Goal: Task Accomplishment & Management: Use online tool/utility

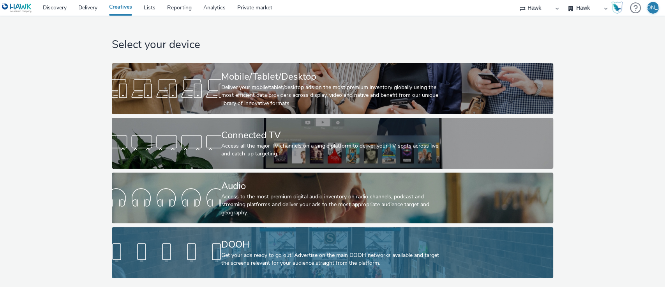
click at [266, 241] on div "DOOH" at bounding box center [330, 244] width 219 height 14
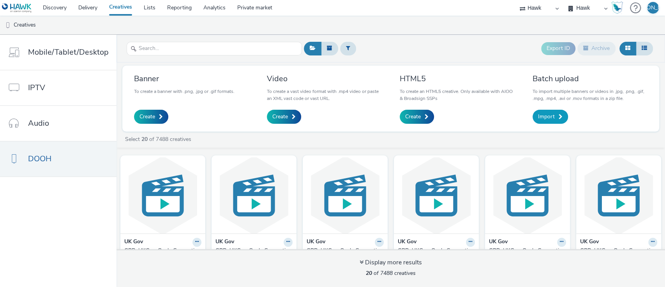
click at [557, 111] on link "Import" at bounding box center [550, 117] width 35 height 14
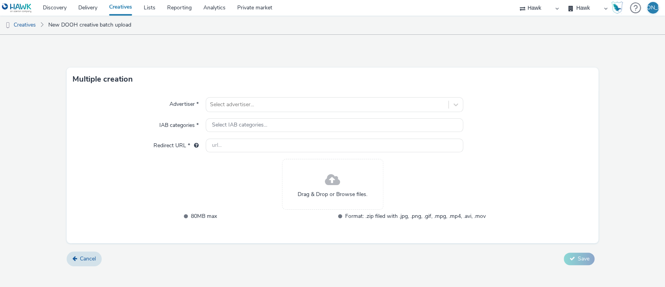
click at [333, 188] on span at bounding box center [332, 180] width 15 height 21
click at [321, 173] on div "Drag & Drop or Browse files." at bounding box center [332, 184] width 101 height 51
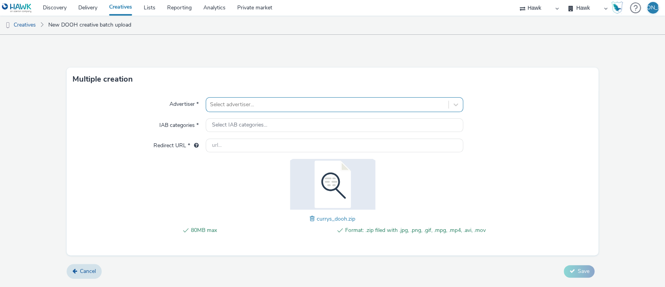
click at [293, 101] on div at bounding box center [327, 104] width 235 height 9
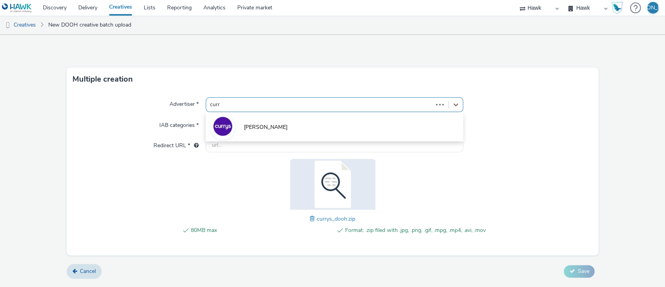
type input "curry"
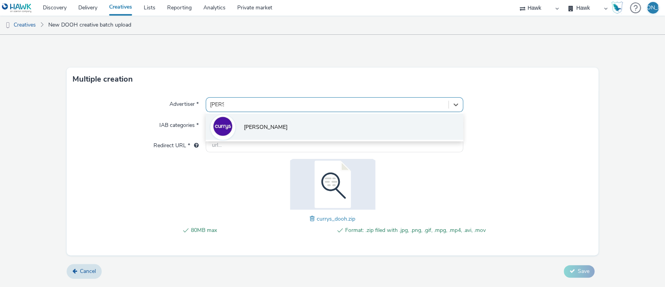
click at [294, 138] on li "[PERSON_NAME]" at bounding box center [335, 126] width 258 height 26
type input "http://www.currys.co.uk"
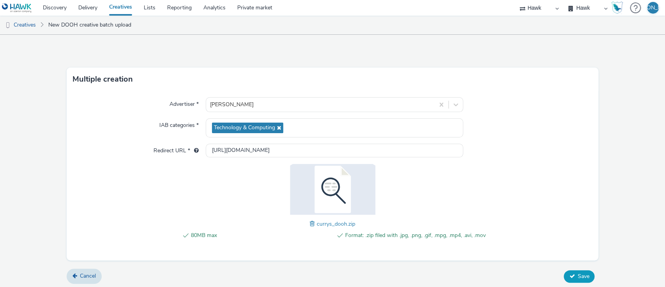
click at [582, 272] on span "Save" at bounding box center [584, 275] width 12 height 7
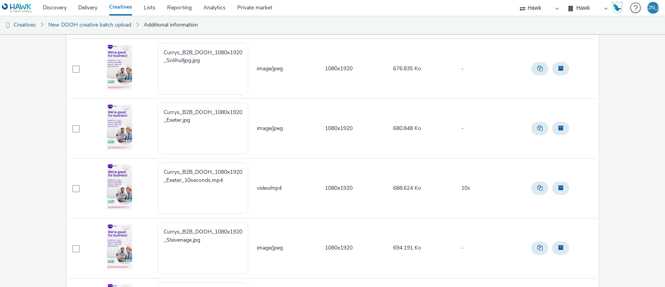
scroll to position [227, 0]
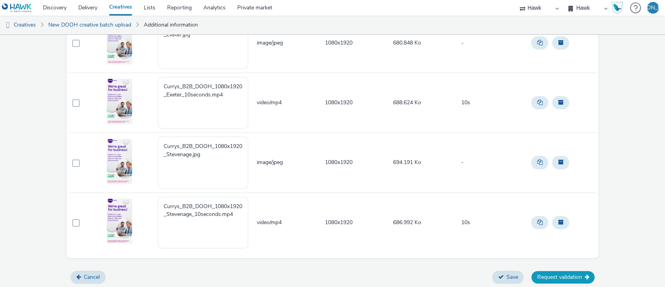
click at [560, 279] on button "Request validation" at bounding box center [563, 277] width 63 height 12
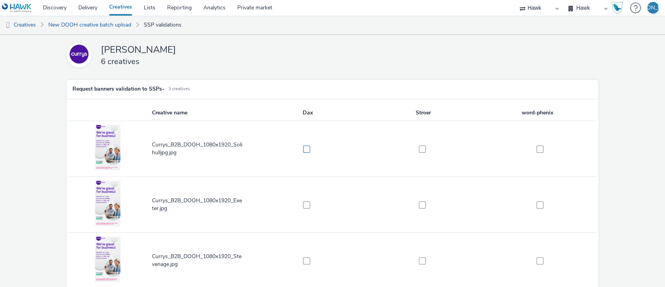
click at [309, 148] on label at bounding box center [304, 149] width 107 height 8
checkbox input "true"
click at [303, 203] on span at bounding box center [306, 204] width 7 height 7
checkbox input "true"
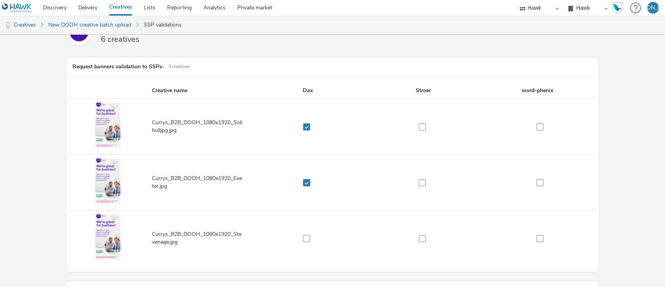
scroll to position [23, 0]
click at [307, 237] on span at bounding box center [306, 237] width 7 height 7
checkbox input "true"
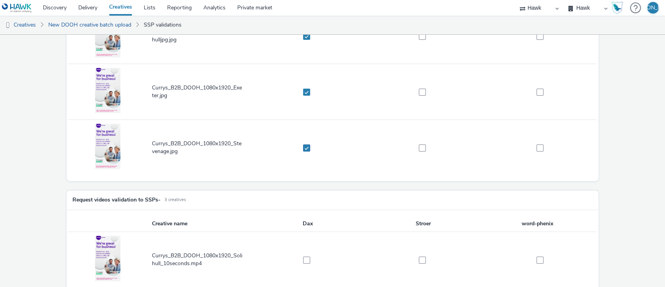
scroll to position [113, 0]
click at [307, 237] on td at bounding box center [308, 259] width 116 height 56
click at [303, 256] on span at bounding box center [306, 259] width 7 height 7
checkbox input "true"
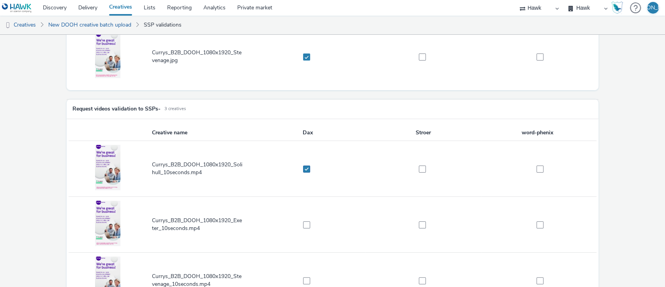
scroll to position [205, 0]
click at [305, 223] on span at bounding box center [306, 223] width 7 height 7
checkbox input "true"
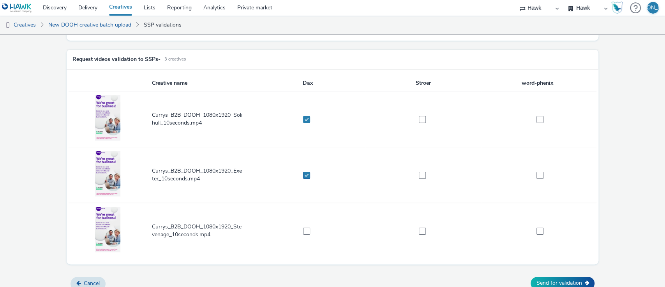
scroll to position [253, 0]
click at [308, 233] on td at bounding box center [308, 230] width 116 height 56
click at [306, 227] on span at bounding box center [306, 230] width 7 height 7
checkbox input "true"
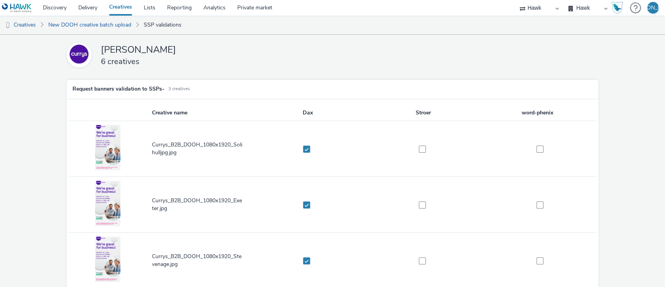
scroll to position [259, 0]
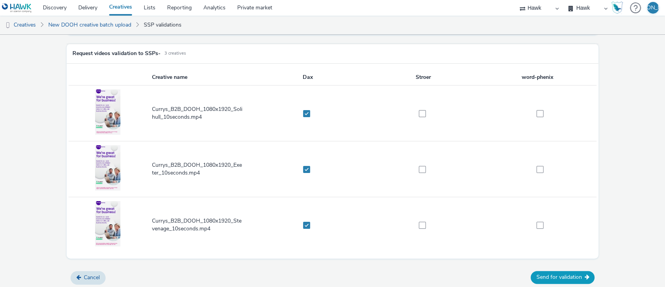
click at [569, 273] on button "Send for validation" at bounding box center [563, 277] width 64 height 12
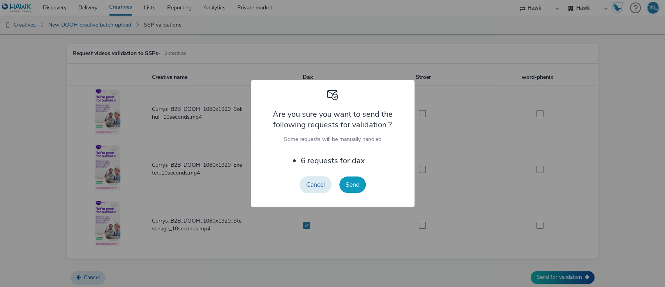
click at [356, 188] on button "Send" at bounding box center [353, 184] width 27 height 16
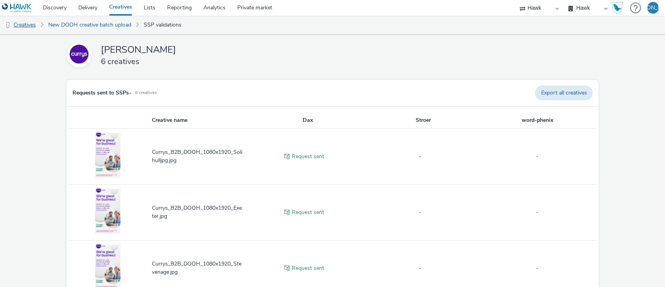
click at [31, 27] on link "Creatives" at bounding box center [20, 25] width 40 height 19
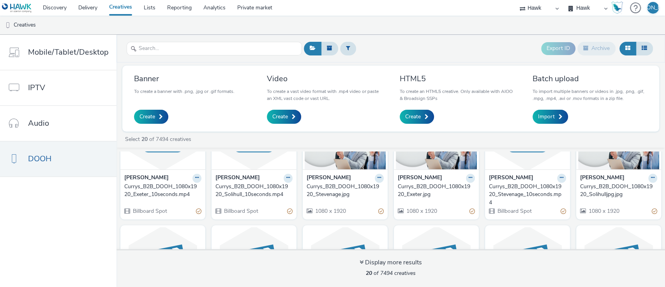
scroll to position [57, 0]
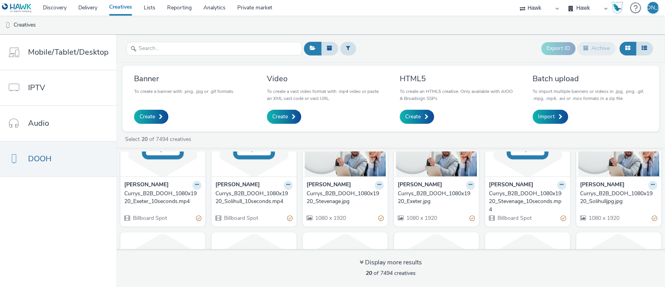
click at [241, 198] on div "Currys_B2B_DOOH_1080x1920_Solihull_10seconds.mp4" at bounding box center [253, 197] width 74 height 16
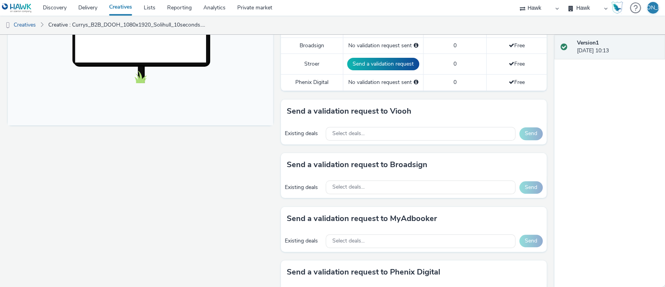
scroll to position [297, 0]
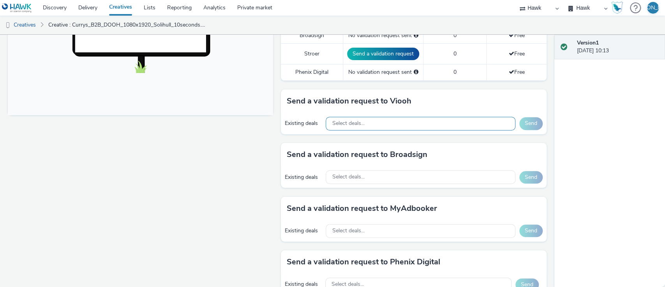
click at [349, 121] on span "Select deals..." at bounding box center [348, 123] width 32 height 7
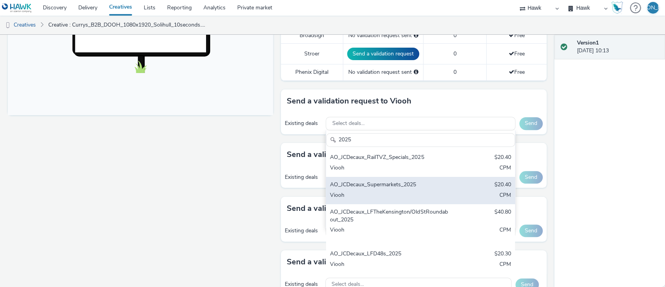
type input "2025"
click at [368, 184] on div "AO_JCDecaux_Supermarkets_2025" at bounding box center [389, 184] width 119 height 9
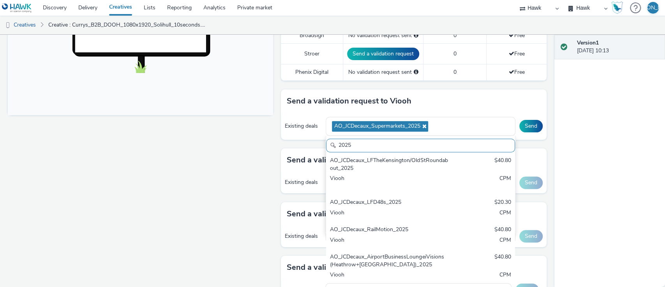
scroll to position [58, 0]
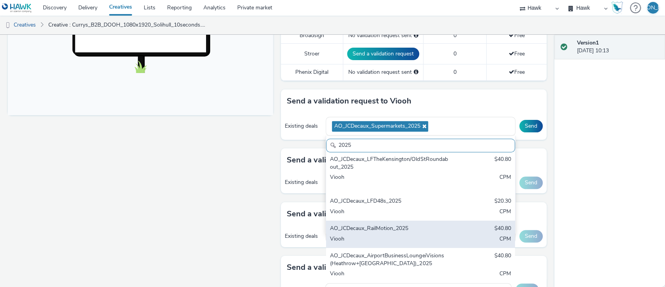
click at [386, 225] on div "AO_JCDecaux_RailMotion_2025" at bounding box center [389, 228] width 119 height 9
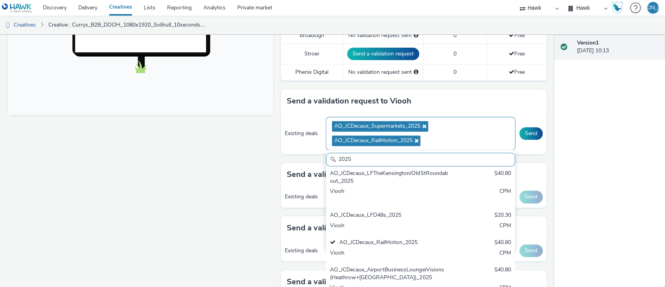
drag, startPoint x: 417, startPoint y: 190, endPoint x: 387, endPoint y: 126, distance: 70.3
click at [387, 126] on span "AO_JCDecaux_Supermarkets_2025" at bounding box center [377, 126] width 86 height 7
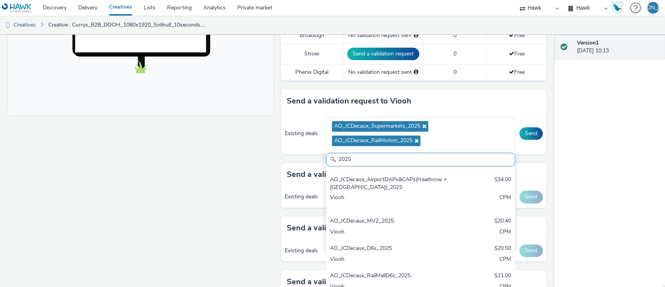
scroll to position [191, 0]
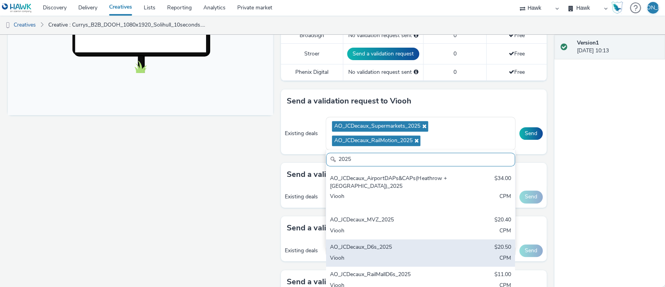
click at [427, 243] on div "AO_JCDecaux_D6s_2025" at bounding box center [389, 247] width 119 height 9
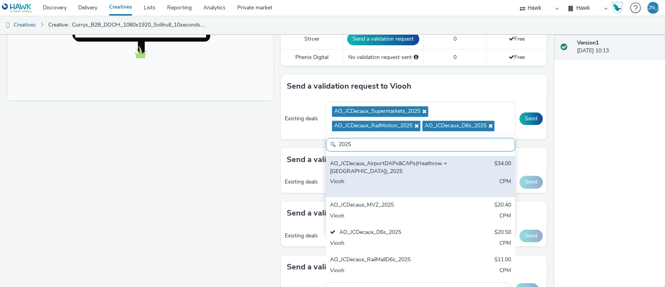
scroll to position [312, 0]
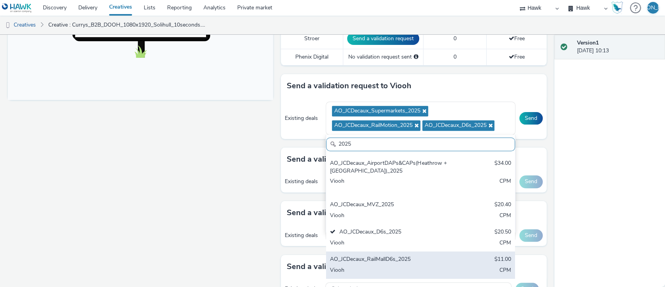
click at [405, 257] on div "AO_JCDecaux_RailMallD6s_2025" at bounding box center [389, 259] width 119 height 9
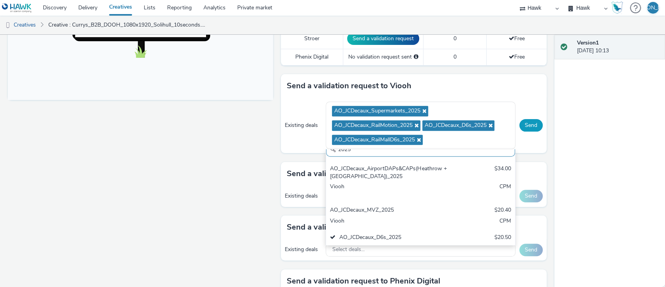
click at [526, 120] on button "Send" at bounding box center [531, 125] width 23 height 12
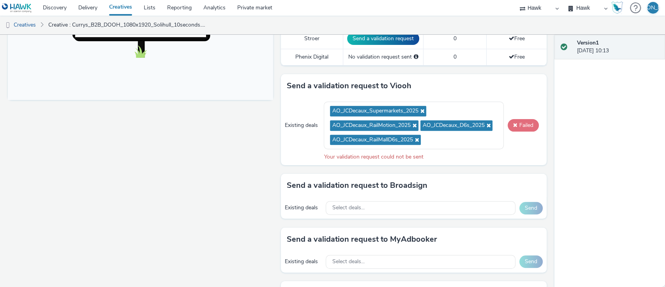
click at [513, 127] on span at bounding box center [515, 124] width 4 height 5
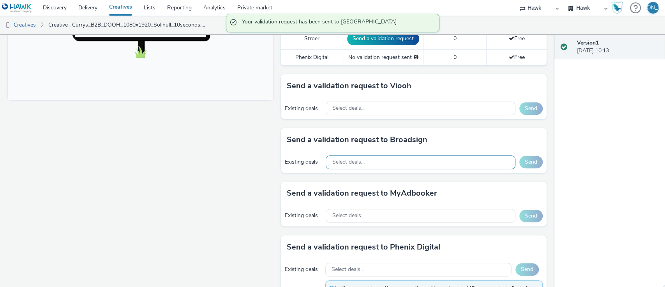
click at [427, 160] on div "Select deals..." at bounding box center [420, 162] width 189 height 14
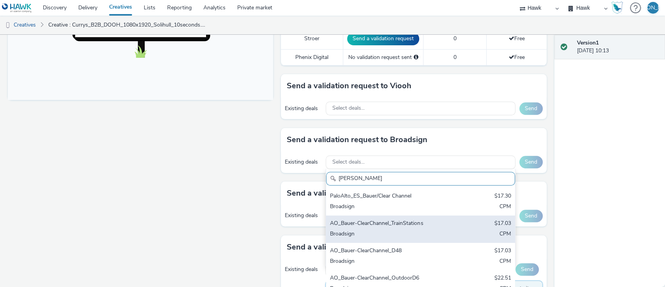
click at [382, 230] on div "Broadsign" at bounding box center [389, 234] width 119 height 9
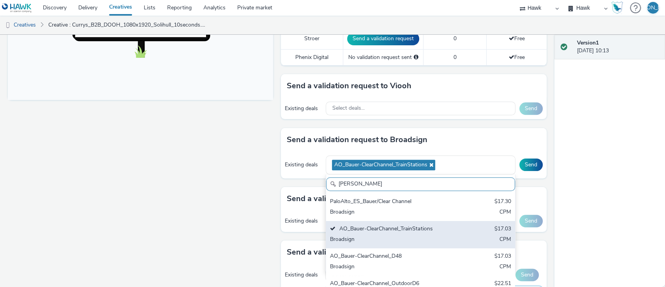
click at [382, 230] on div "AO_Bauer-ClearChannel_TrainStations" at bounding box center [389, 229] width 119 height 9
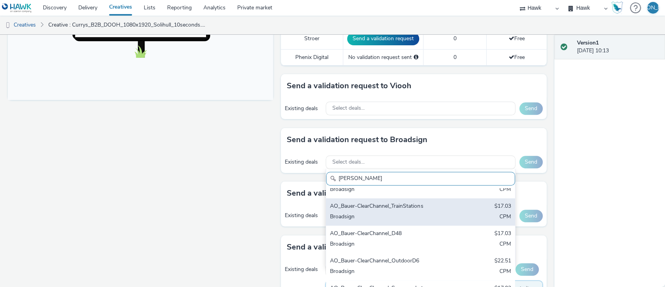
scroll to position [16, 0]
click at [400, 216] on div "Broadsign" at bounding box center [389, 218] width 119 height 9
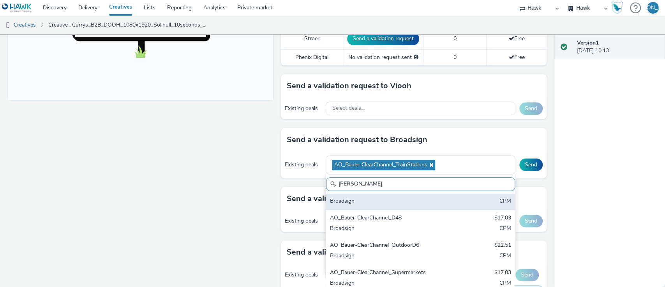
scroll to position [64, 0]
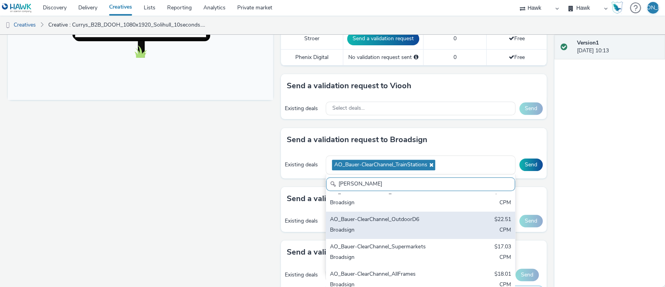
click at [405, 223] on div "AO_Bauer-ClearChannel_OutdoorD6" at bounding box center [389, 219] width 119 height 9
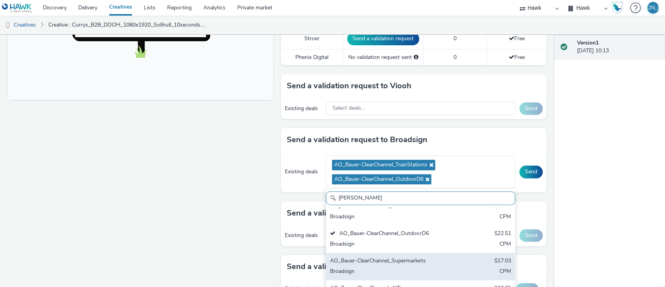
click at [396, 260] on div "AO_Bauer-ClearChannel_Supermarkets" at bounding box center [389, 261] width 119 height 9
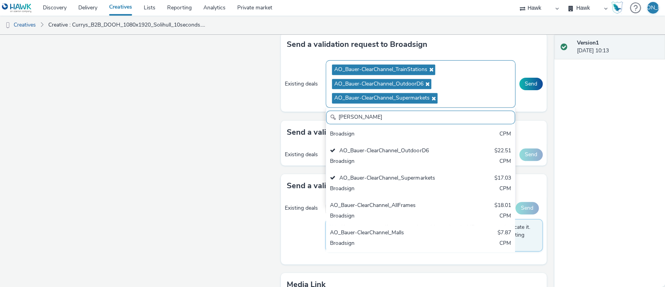
scroll to position [424, 0]
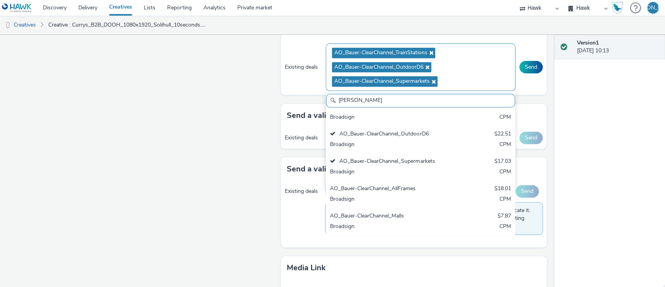
click at [459, 184] on div "AO_Bauer-ClearChannel_AllFrames $18.01 Broadsign CPM" at bounding box center [420, 193] width 189 height 27
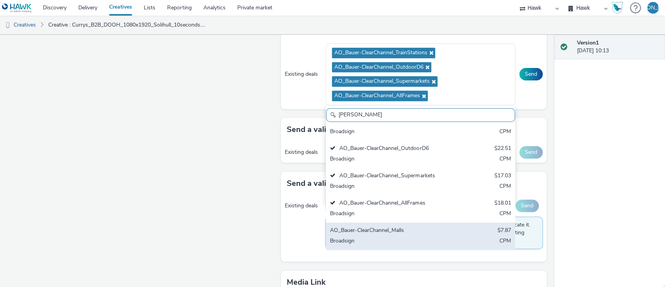
click at [428, 230] on div "AO_Bauer-ClearChannel_Malls" at bounding box center [389, 230] width 119 height 9
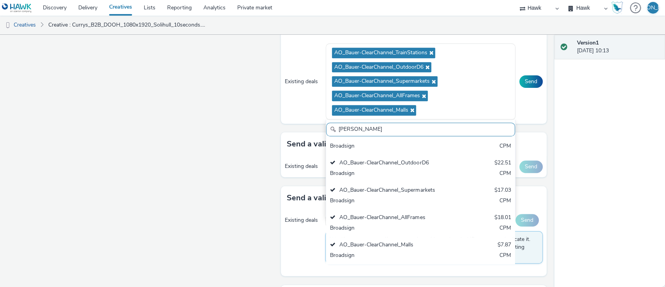
click at [458, 129] on input "[PERSON_NAME]" at bounding box center [420, 129] width 189 height 14
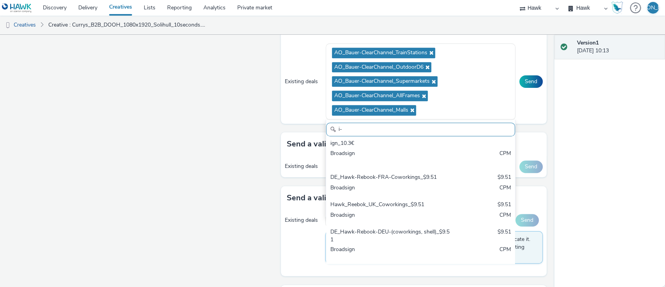
scroll to position [0, 0]
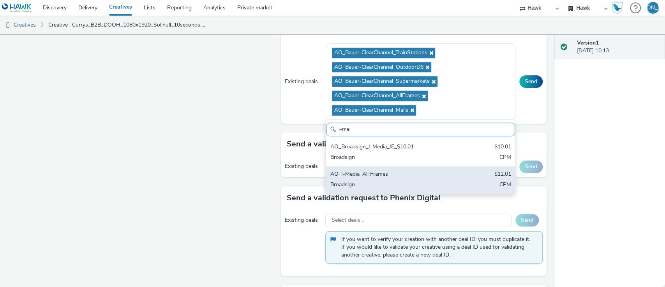
type input "i-me"
click at [407, 178] on div "AO_I-Media_All Frames $12.01 Broadsign CPM" at bounding box center [420, 179] width 189 height 27
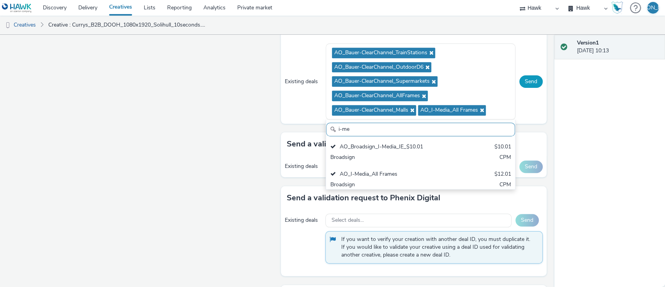
click at [525, 75] on button "Send" at bounding box center [531, 81] width 23 height 12
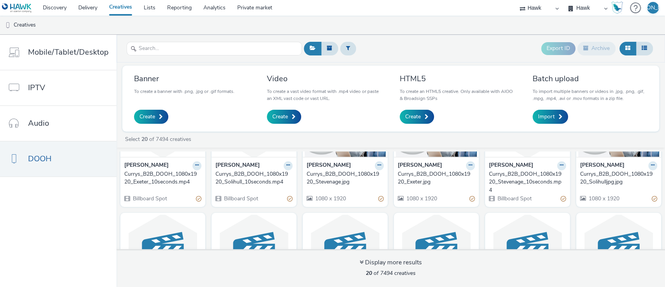
scroll to position [73, 0]
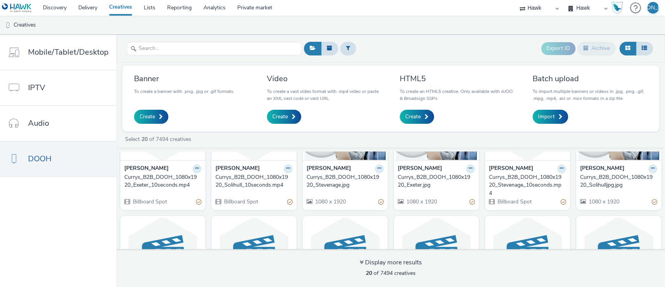
click at [426, 179] on div "Currys_B2B_DOOH_1080x1920_Exeter.jpg" at bounding box center [435, 181] width 74 height 16
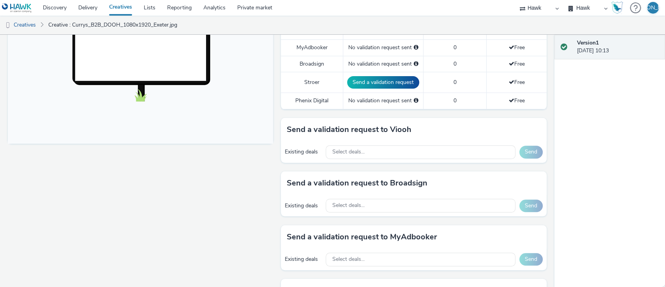
scroll to position [271, 0]
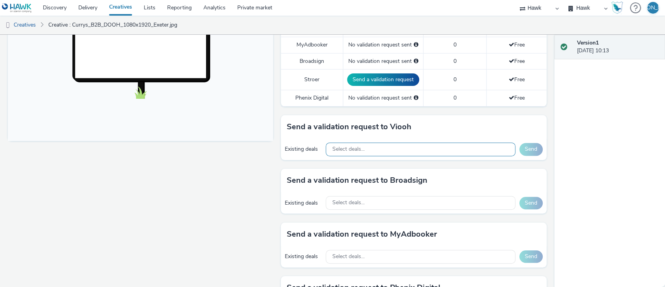
click at [342, 143] on div "Select deals..." at bounding box center [420, 149] width 189 height 14
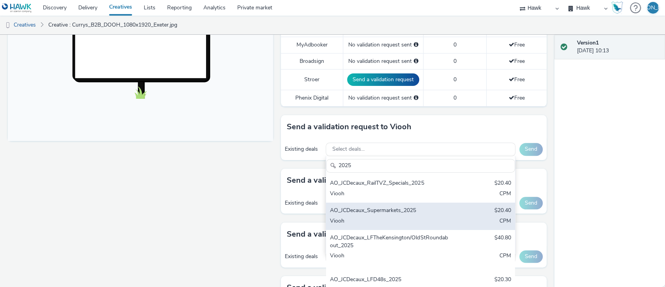
type input "2025"
click at [420, 217] on div "Viooh" at bounding box center [389, 221] width 119 height 9
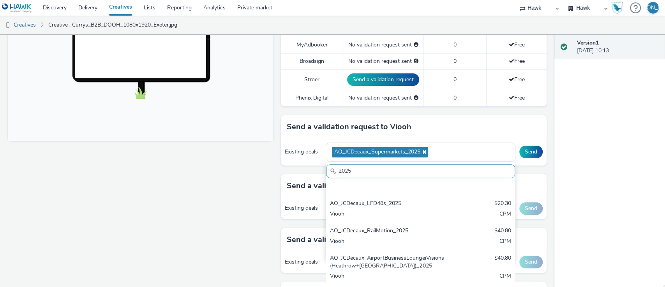
scroll to position [86, 0]
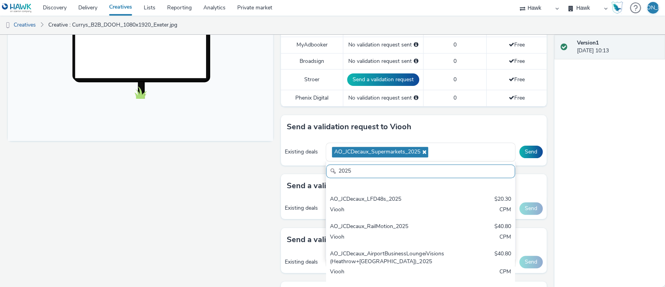
click at [420, 218] on div "AO_JCDecaux_RailMotion_2025 $40.80 Viooh CPM" at bounding box center [420, 231] width 189 height 27
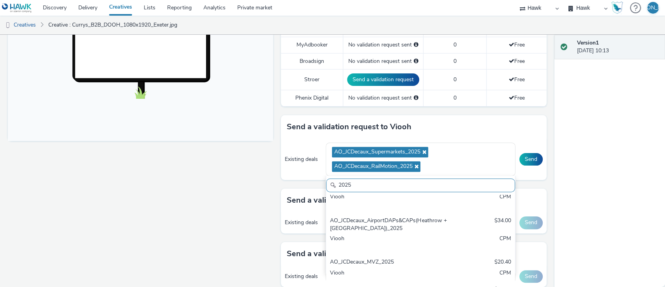
scroll to position [191, 0]
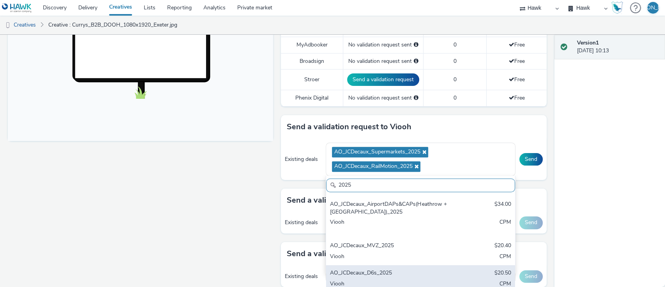
click at [449, 267] on div "AO_JCDecaux_D6s_2025 $20.50 Viooh CPM" at bounding box center [420, 278] width 189 height 27
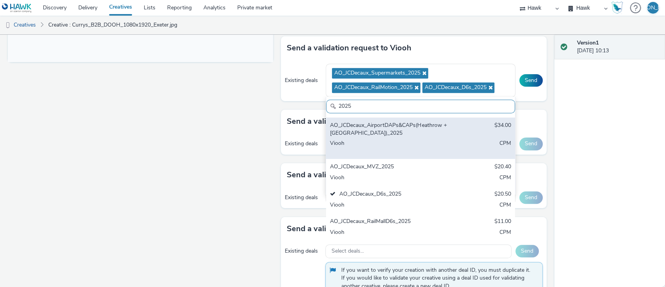
scroll to position [351, 0]
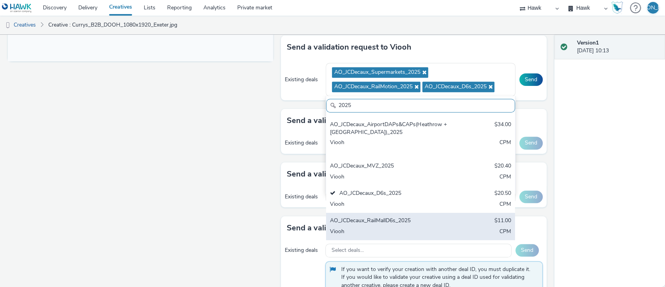
click at [459, 226] on div "AO_JCDecaux_RailMallD6s_2025 $11.00 Viooh CPM" at bounding box center [420, 225] width 189 height 27
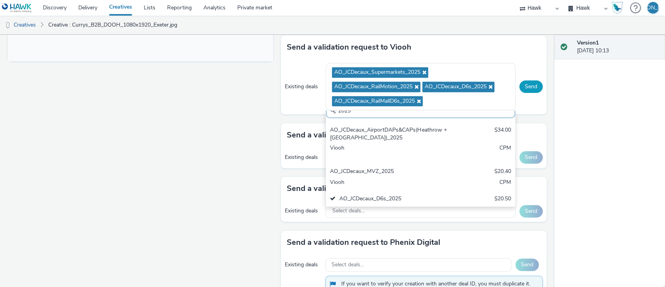
click at [527, 83] on button "Send" at bounding box center [531, 86] width 23 height 12
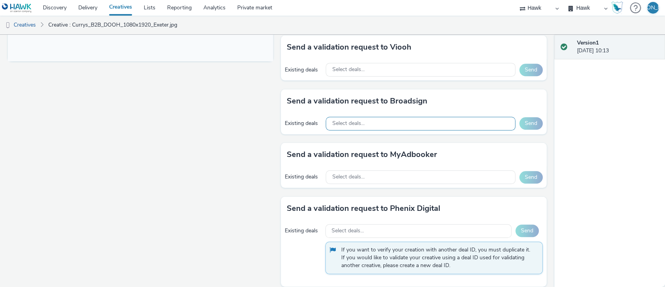
click at [396, 121] on div "Select deals..." at bounding box center [420, 124] width 189 height 14
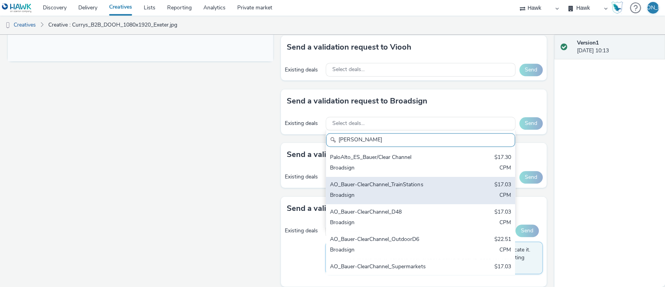
click at [439, 185] on div "AO_Bauer-ClearChannel_TrainStations $17.03 Broadsign CPM" at bounding box center [420, 190] width 189 height 27
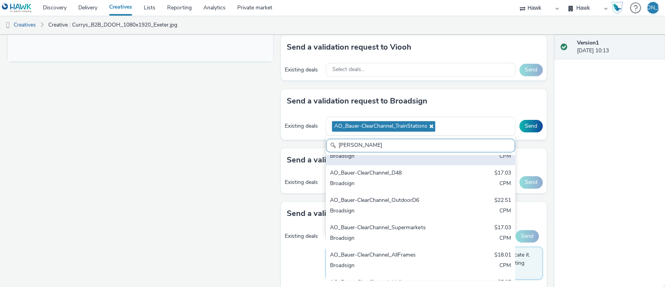
scroll to position [47, 0]
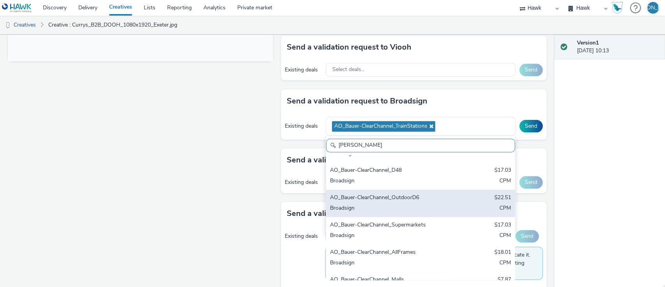
click at [436, 196] on div "AO_Bauer-ClearChannel_OutdoorD6" at bounding box center [389, 197] width 119 height 9
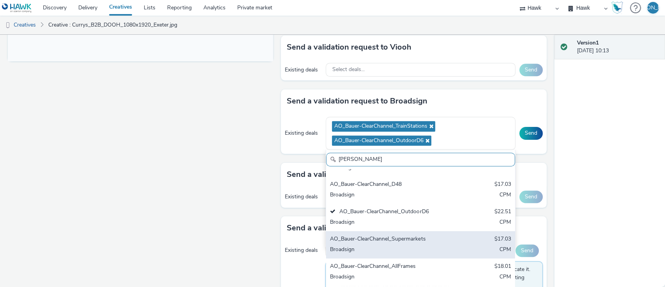
click at [428, 246] on div "Broadsign" at bounding box center [389, 249] width 119 height 9
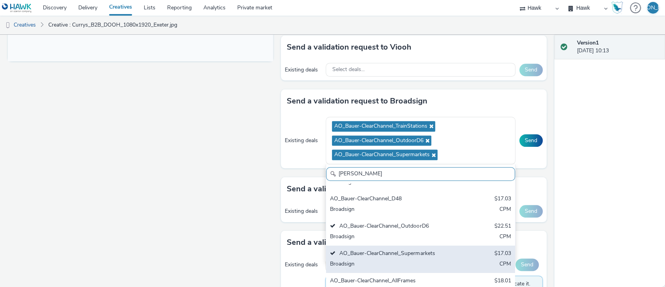
scroll to position [66, 0]
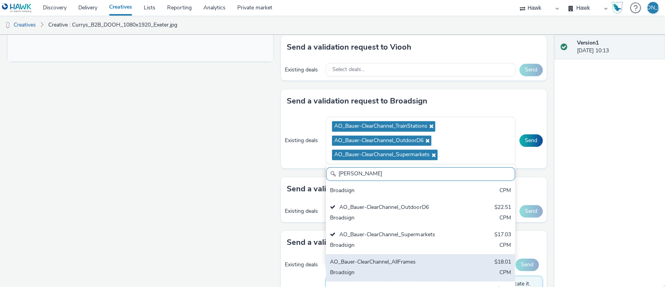
click at [423, 258] on div "AO_Bauer-ClearChannel_AllFrames" at bounding box center [389, 262] width 119 height 9
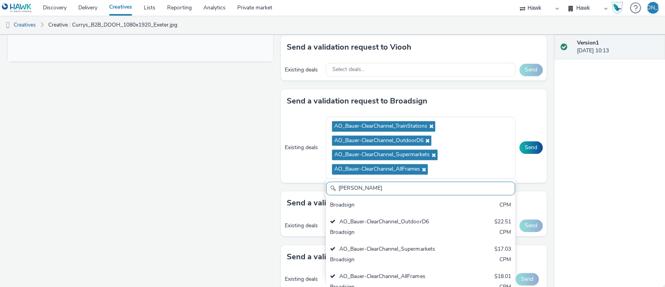
click at [436, 190] on input "[PERSON_NAME]" at bounding box center [420, 188] width 189 height 14
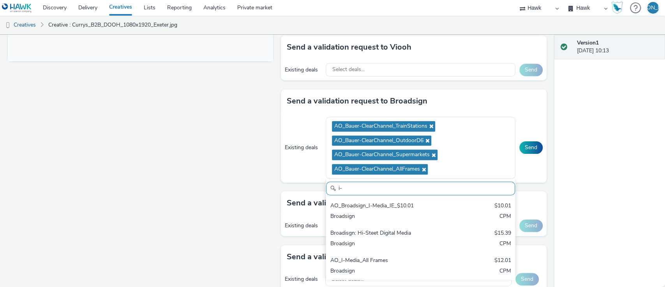
scroll to position [0, 0]
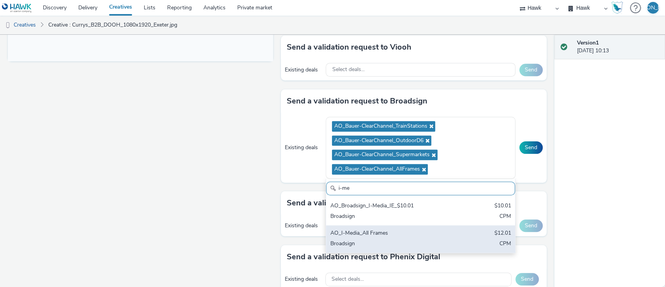
type input "i-me"
click at [398, 231] on div "AO_I-Media_All Frames" at bounding box center [389, 233] width 119 height 9
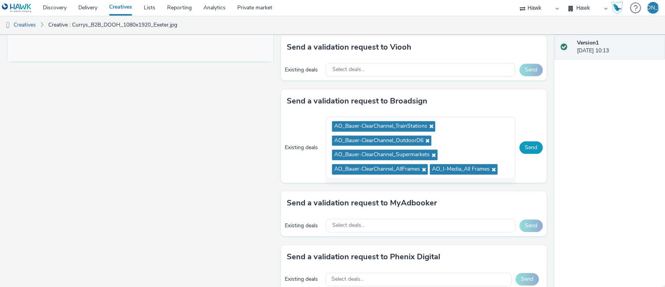
click at [527, 143] on button "Send" at bounding box center [531, 147] width 23 height 12
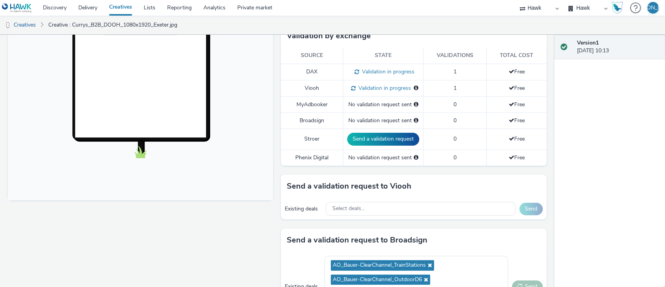
scroll to position [210, 0]
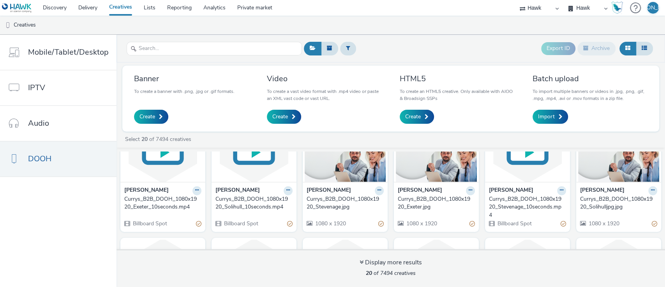
scroll to position [52, 0]
click at [506, 205] on div "Currys_B2B_DOOH_1080x1920_Stevenage_10seconds.mp4" at bounding box center [526, 207] width 74 height 24
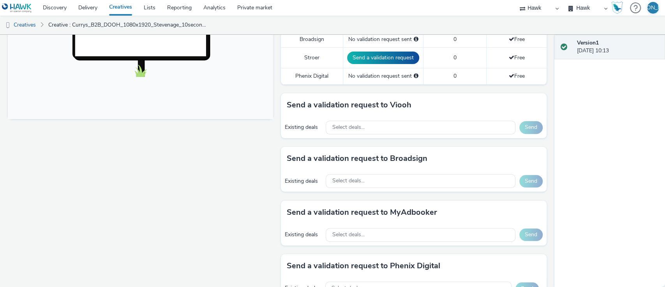
scroll to position [297, 0]
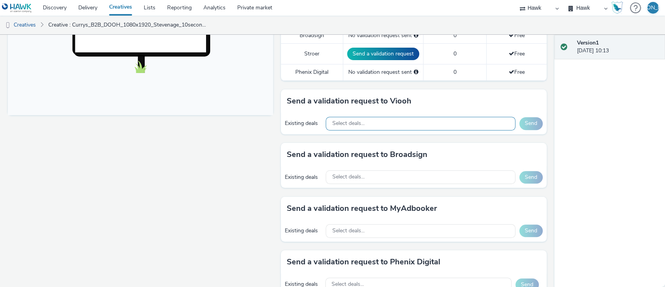
click at [352, 123] on span "Select deals..." at bounding box center [348, 123] width 32 height 7
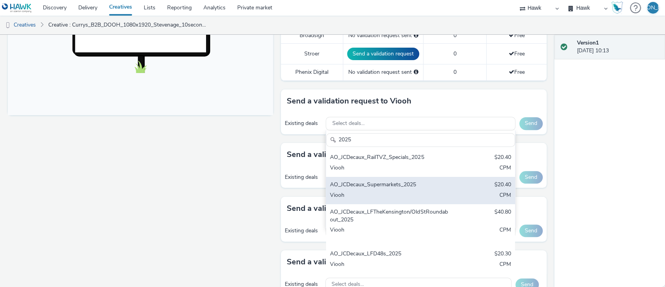
type input "2025"
click at [389, 188] on div "AO_JCDecaux_Supermarkets_2025" at bounding box center [389, 184] width 119 height 9
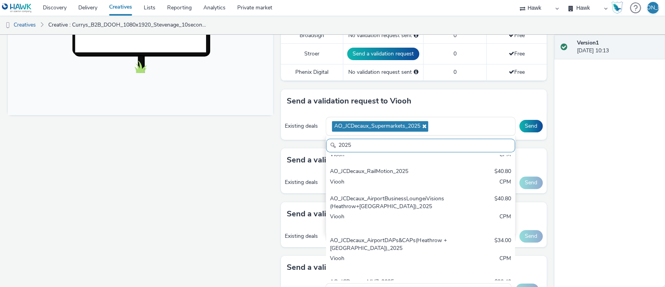
click at [389, 188] on div "AO_JCDecaux_RailMotion_2025 $40.80 Viooh CPM" at bounding box center [420, 176] width 189 height 27
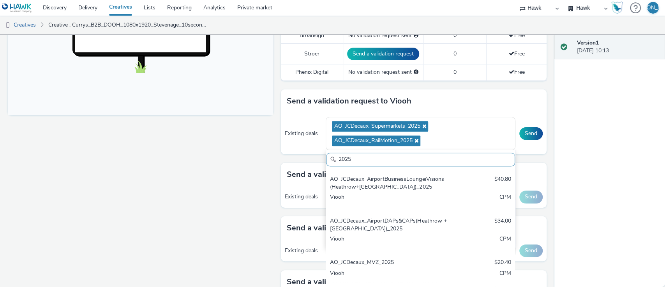
scroll to position [191, 0]
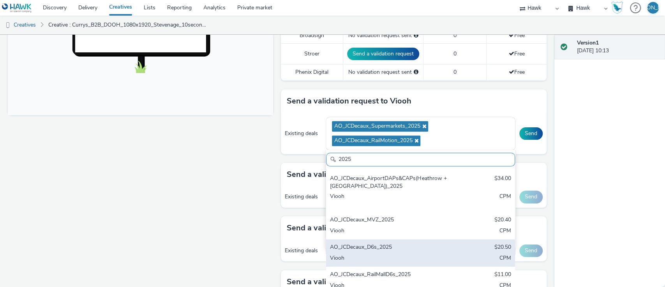
click at [389, 254] on div "Viooh" at bounding box center [389, 258] width 119 height 9
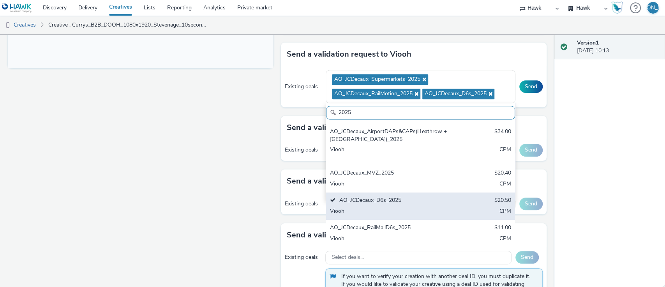
scroll to position [348, 0]
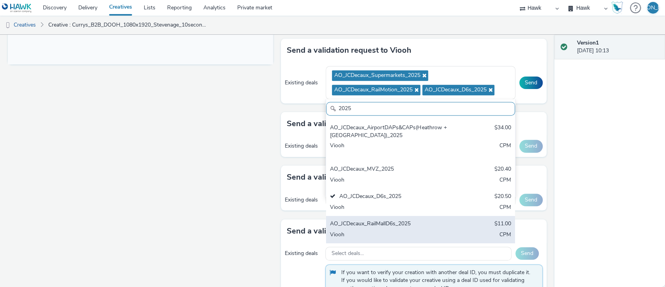
click at [405, 235] on div "Viooh" at bounding box center [389, 234] width 119 height 9
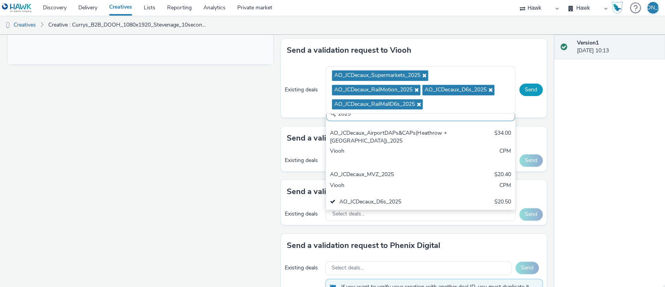
click at [527, 90] on button "Send" at bounding box center [531, 89] width 23 height 12
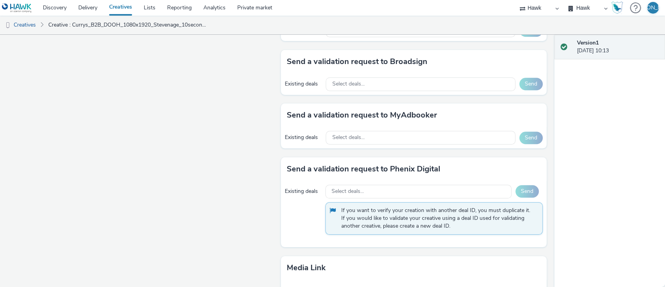
scroll to position [390, 0]
click at [420, 85] on div "Select deals..." at bounding box center [420, 85] width 189 height 14
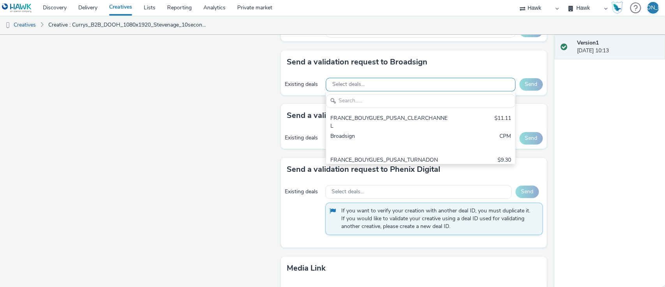
scroll to position [0, 0]
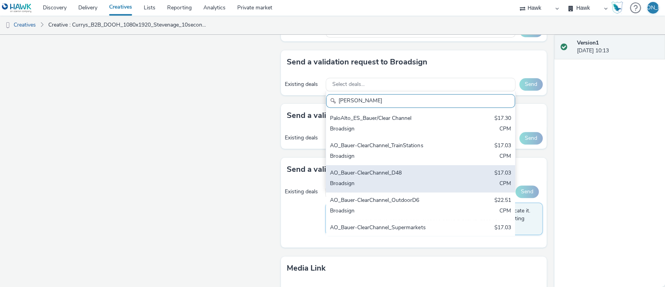
click at [412, 169] on div "AO_Bauer-ClearChannel_D48" at bounding box center [389, 173] width 119 height 9
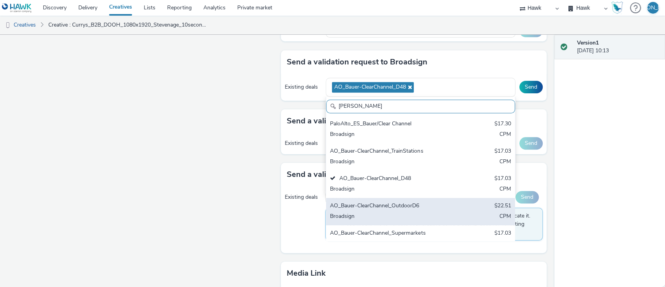
click at [422, 198] on div "AO_Bauer-ClearChannel_OutdoorD6 $22.51 Broadsign CPM" at bounding box center [420, 211] width 189 height 27
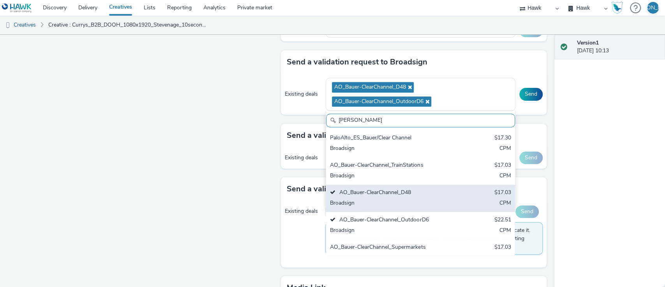
click at [408, 204] on div "Broadsign" at bounding box center [389, 203] width 119 height 9
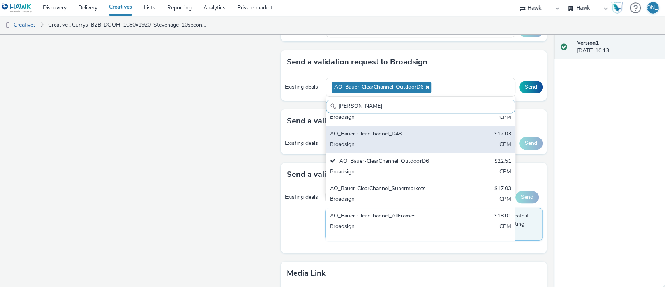
scroll to position [46, 0]
click at [408, 204] on div "AO_Bauer-ClearChannel_Supermarkets $17.03 Broadsign CPM" at bounding box center [420, 192] width 189 height 27
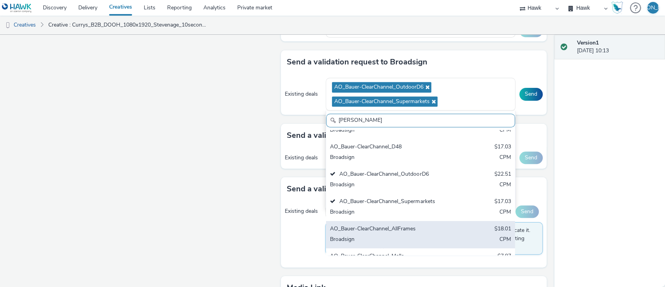
scroll to position [66, 0]
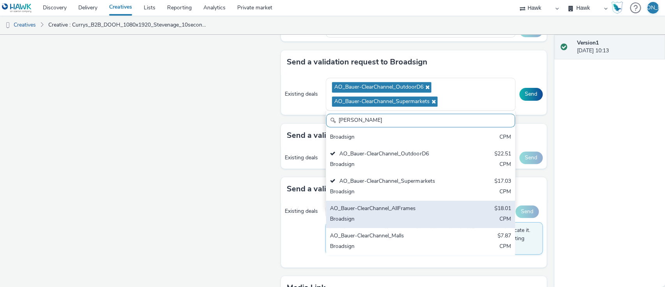
click at [409, 232] on div "AO_Bauer-ClearChannel_Malls" at bounding box center [389, 236] width 119 height 9
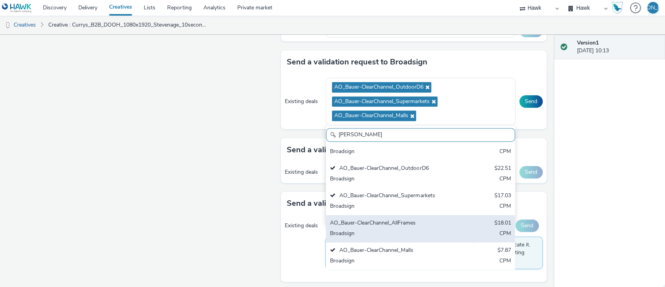
click at [405, 232] on div "Broadsign" at bounding box center [389, 233] width 119 height 9
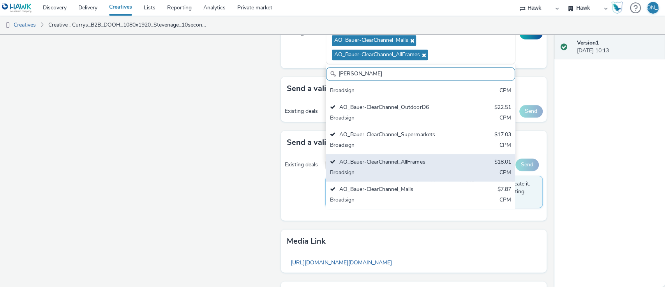
scroll to position [0, 0]
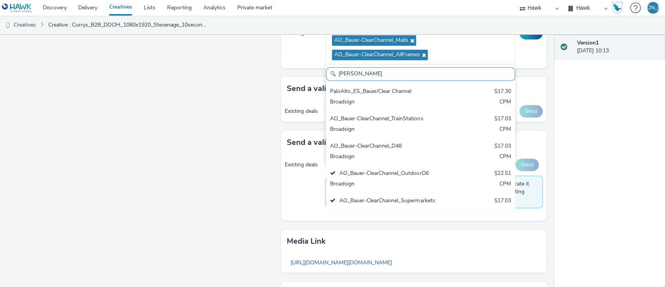
click at [464, 76] on input "[PERSON_NAME]" at bounding box center [420, 74] width 189 height 14
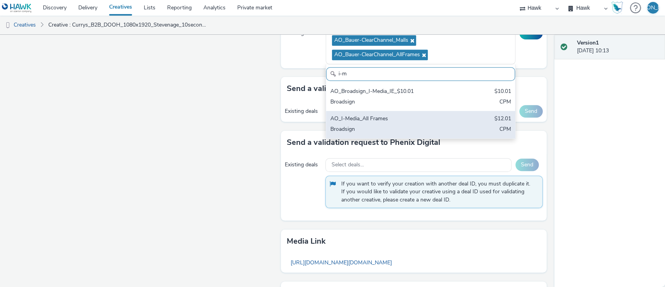
type input "i-m"
click at [416, 129] on div "Broadsign" at bounding box center [389, 129] width 119 height 9
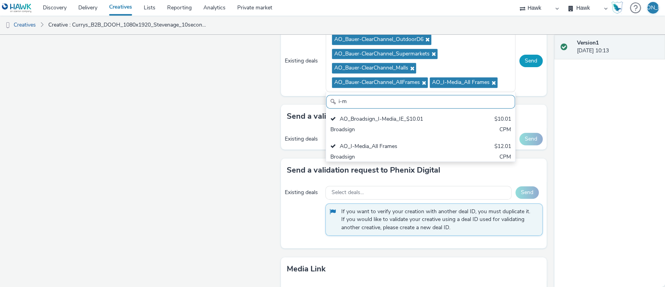
click at [524, 59] on button "Send" at bounding box center [531, 61] width 23 height 12
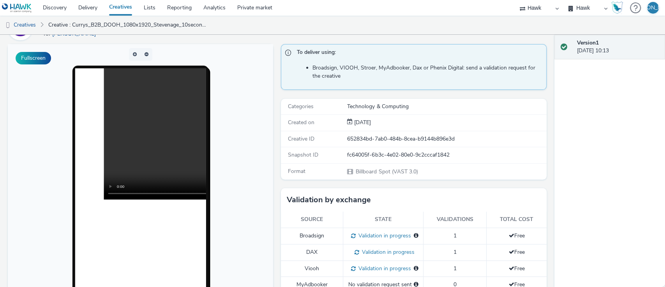
scroll to position [49, 0]
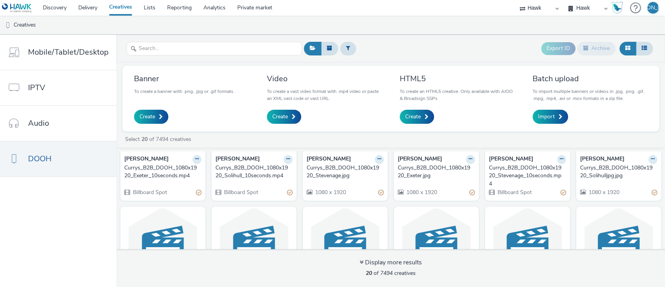
scroll to position [76, 0]
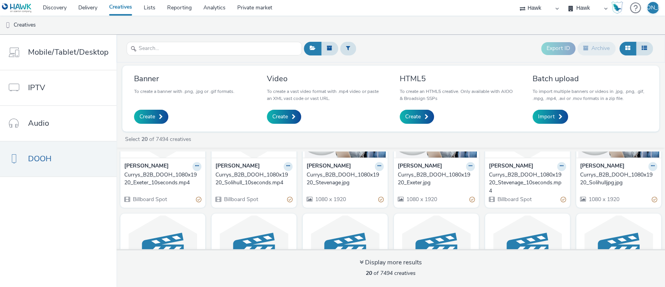
click at [601, 179] on div "Currys_B2B_DOOH_1080x1920_Solihulljpg.jpg" at bounding box center [617, 179] width 74 height 16
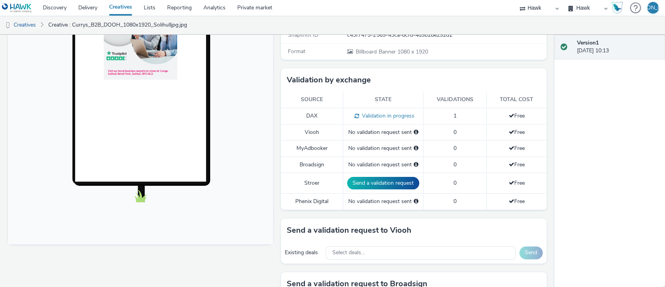
scroll to position [239, 0]
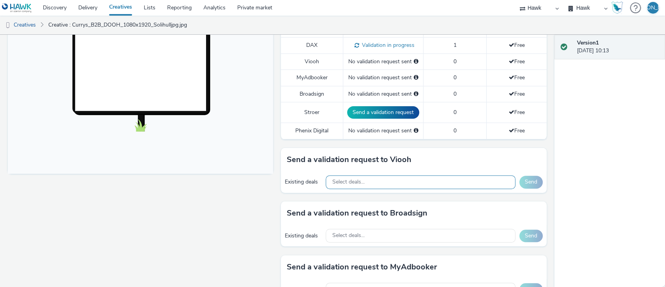
click at [345, 179] on span "Select deals..." at bounding box center [348, 182] width 32 height 7
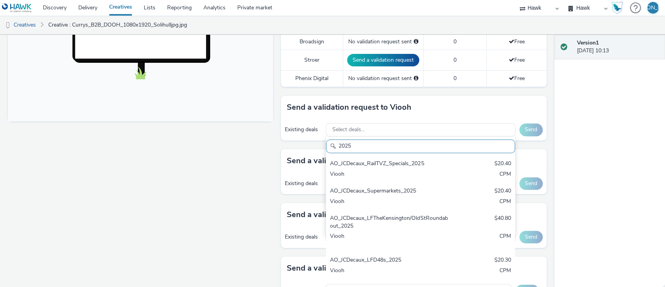
scroll to position [292, 0]
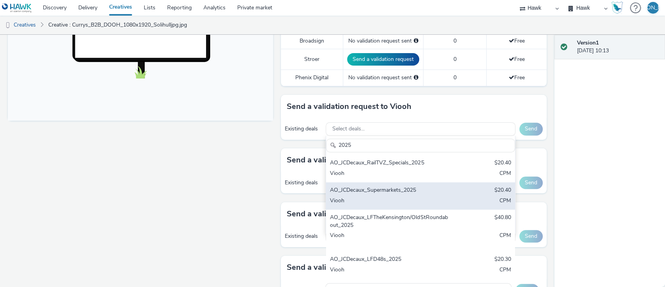
type input "2025"
click at [468, 203] on div "AO_JCDecaux_Supermarkets_2025 $20.40 Viooh CPM" at bounding box center [420, 195] width 189 height 27
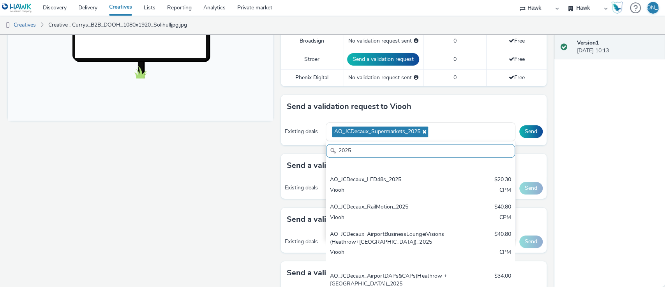
click at [468, 203] on div "AO_JCDecaux_RailMotion_2025 $40.80 Viooh CPM" at bounding box center [420, 212] width 189 height 27
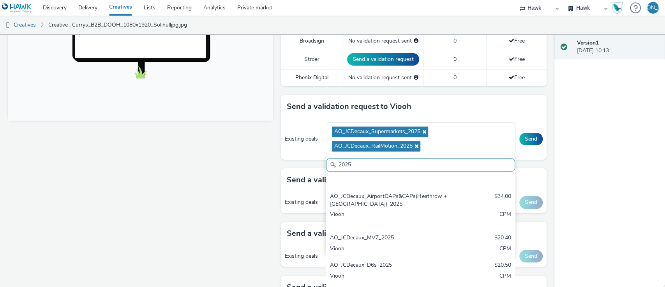
scroll to position [181, 0]
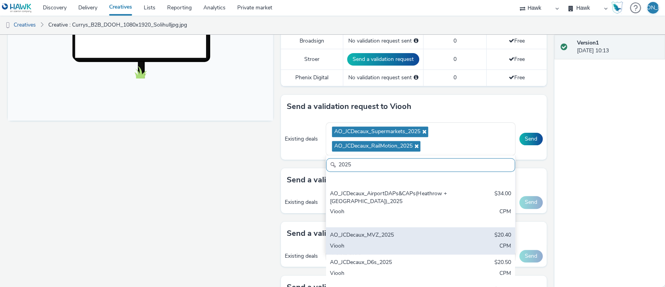
click at [424, 242] on div "Viooh" at bounding box center [389, 246] width 119 height 9
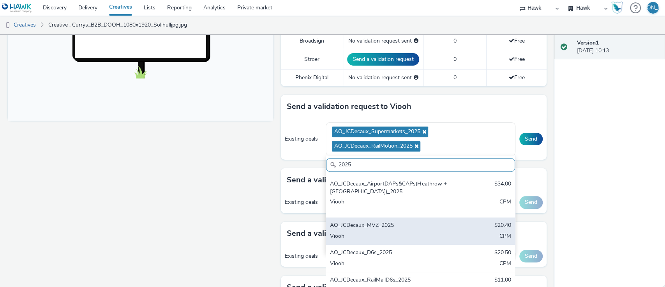
click at [424, 242] on div "AO_JCDecaux_MVZ_2025 $20.40 Viooh CPM" at bounding box center [420, 230] width 189 height 27
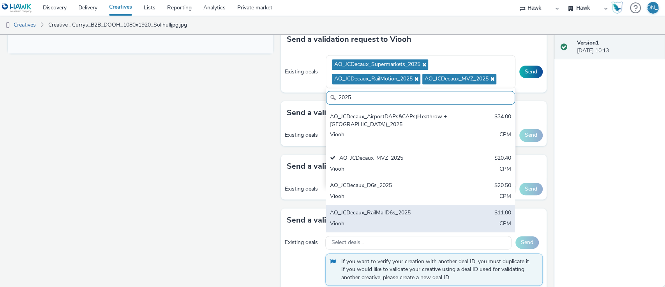
click at [436, 212] on div "AO_JCDecaux_RailMallD6s_2025" at bounding box center [389, 213] width 119 height 9
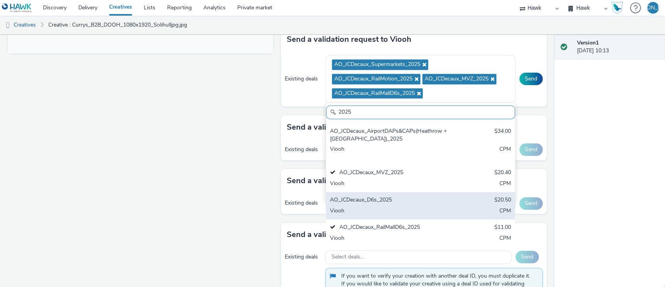
click at [416, 192] on div "AO_JCDecaux_D6s_2025 $20.50 Viooh CPM" at bounding box center [420, 205] width 189 height 27
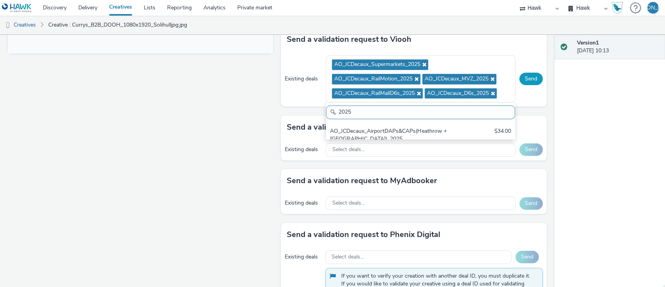
click at [525, 76] on button "Send" at bounding box center [531, 79] width 23 height 12
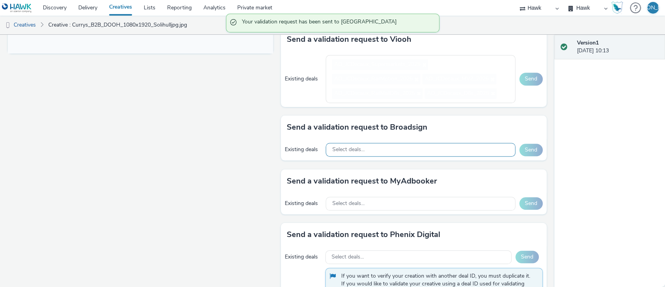
click at [390, 177] on div "To deliver using: Broadsign, VIOOH, Stroer, MyAdbooker, Dax or Phenix Digital: …" at bounding box center [411, 27] width 269 height 587
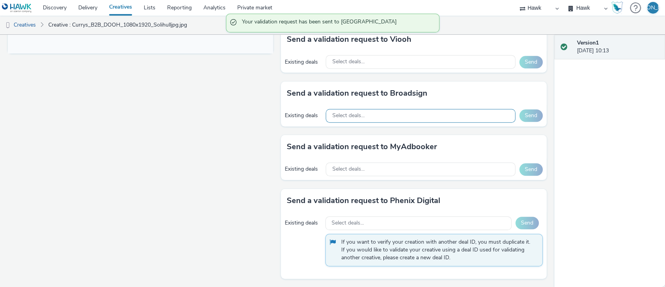
click at [378, 111] on div "Select deals..." at bounding box center [420, 116] width 189 height 14
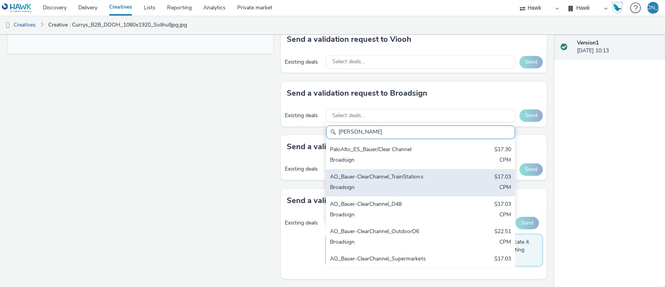
click at [428, 184] on div "Broadsign" at bounding box center [389, 187] width 119 height 9
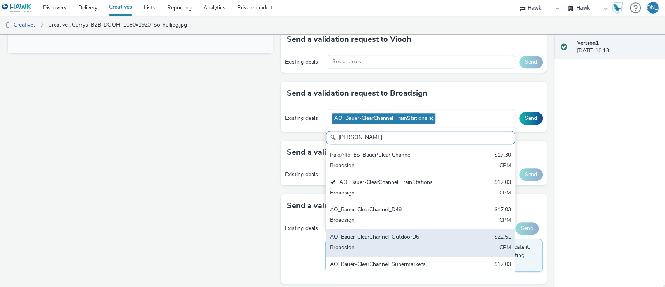
click at [439, 243] on div "AO_Bauer-ClearChannel_OutdoorD6 $22.51 Broadsign CPM" at bounding box center [420, 242] width 189 height 27
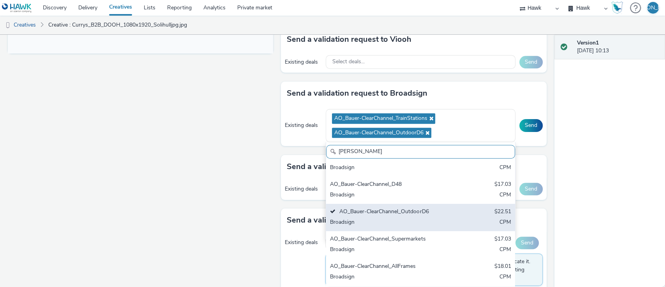
click at [439, 243] on div "AO_Bauer-ClearChannel_Supermarkets $17.03 Broadsign CPM" at bounding box center [420, 244] width 189 height 27
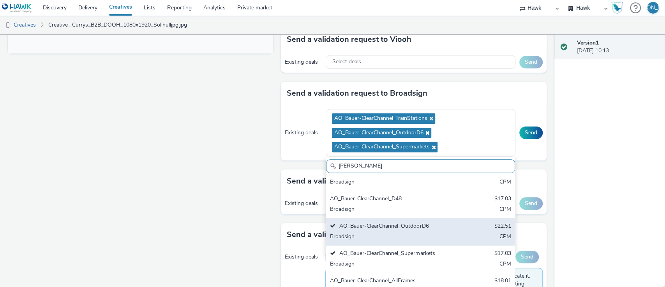
scroll to position [66, 0]
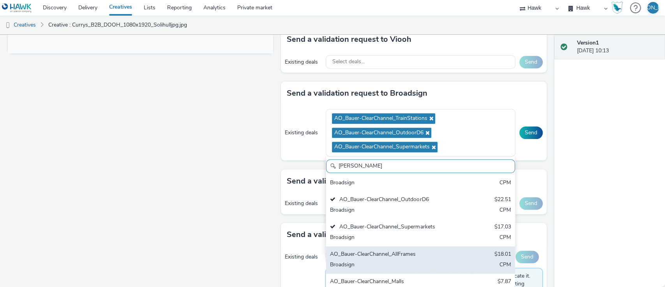
click at [425, 258] on div "AO_Bauer-ClearChannel_AllFrames $18.01 Broadsign CPM" at bounding box center [420, 259] width 189 height 27
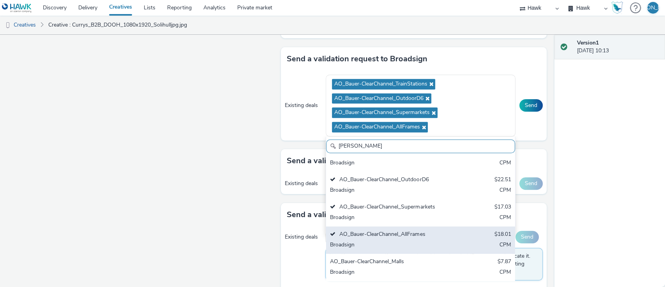
scroll to position [394, 0]
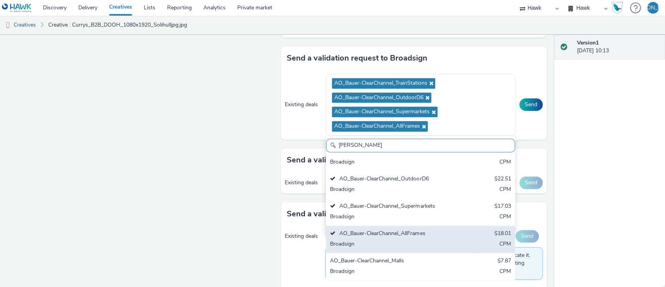
click at [425, 258] on div "AO_Bauer-ClearChannel_Malls" at bounding box center [389, 261] width 119 height 9
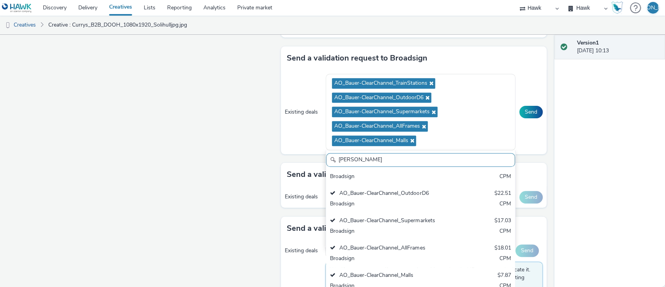
click at [402, 156] on input "auer" at bounding box center [420, 160] width 189 height 14
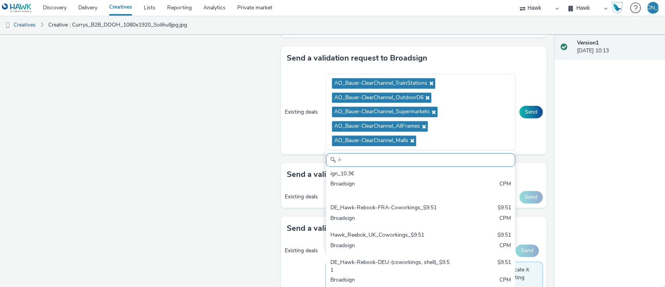
scroll to position [0, 0]
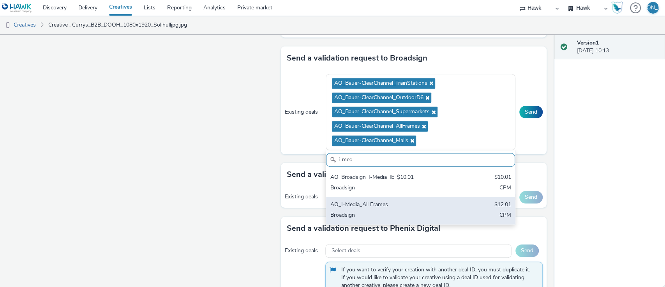
type input "i-med"
click at [439, 220] on div "AO_I-Media_All Frames $12.01 Broadsign CPM" at bounding box center [420, 209] width 189 height 27
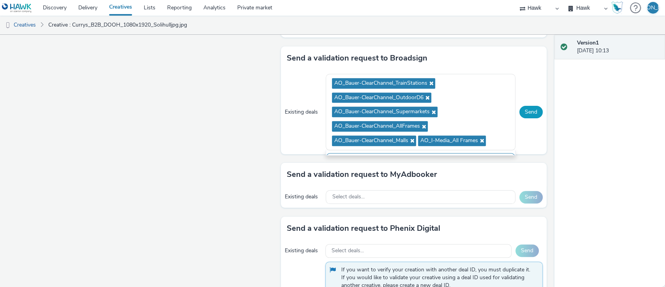
click at [523, 111] on button "Send" at bounding box center [531, 112] width 23 height 12
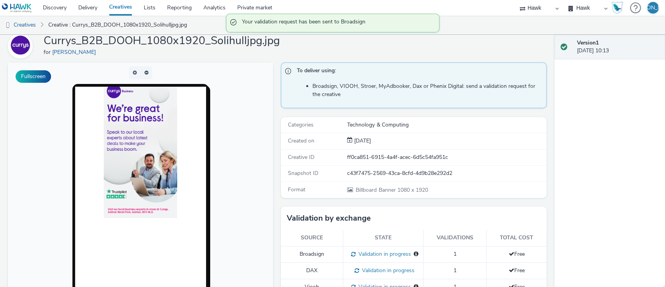
scroll to position [4, 0]
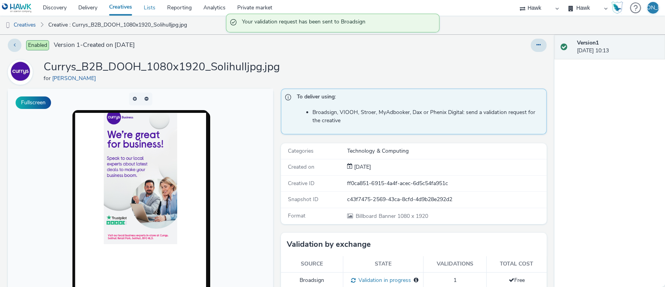
click at [153, 11] on link "Lists" at bounding box center [149, 8] width 23 height 16
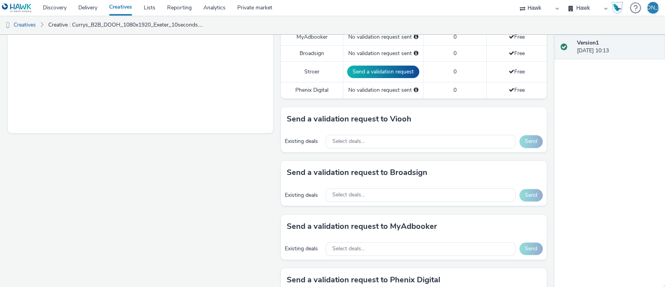
scroll to position [280, 0]
click at [374, 188] on div "Select deals..." at bounding box center [420, 195] width 189 height 14
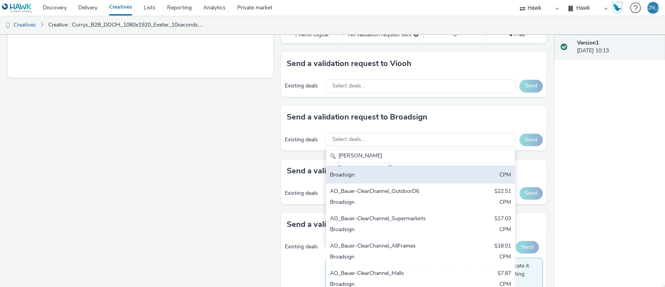
scroll to position [66, 0]
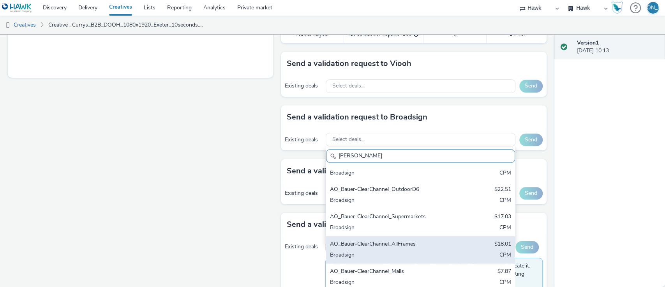
click at [431, 257] on div "Broadsign" at bounding box center [389, 255] width 119 height 9
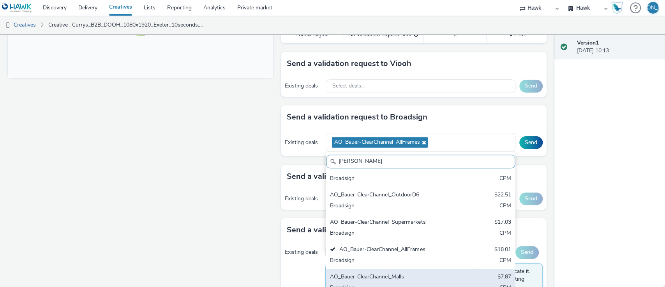
click at [419, 281] on div "AO_Bauer-ClearChannel_Malls $7.87 Broadsign CPM" at bounding box center [420, 282] width 189 height 27
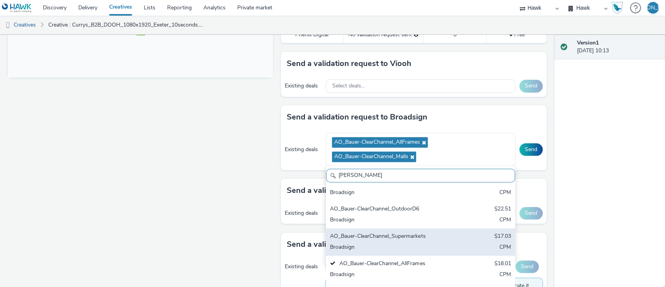
click at [409, 240] on div "AO_Bauer-ClearChannel_Supermarkets $17.03 Broadsign CPM" at bounding box center [420, 241] width 189 height 27
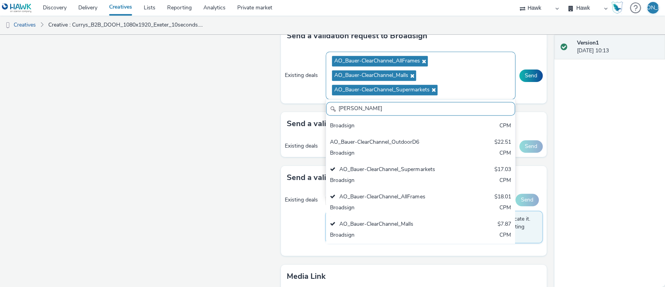
scroll to position [419, 0]
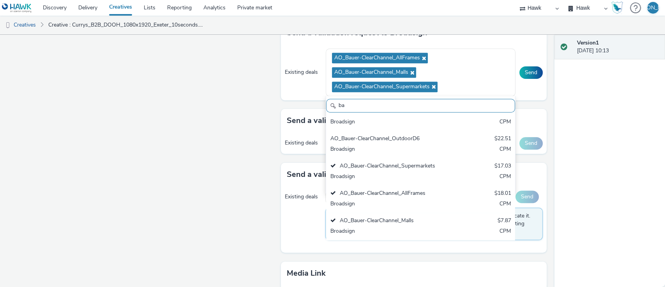
type input "b"
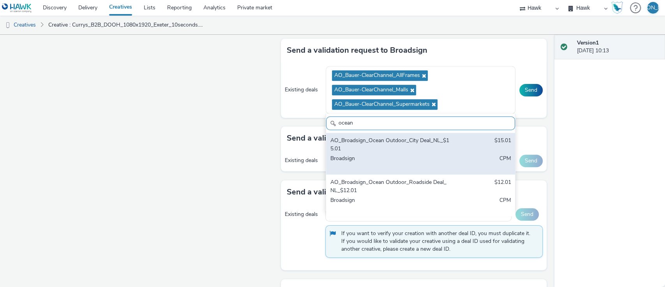
scroll to position [401, 0]
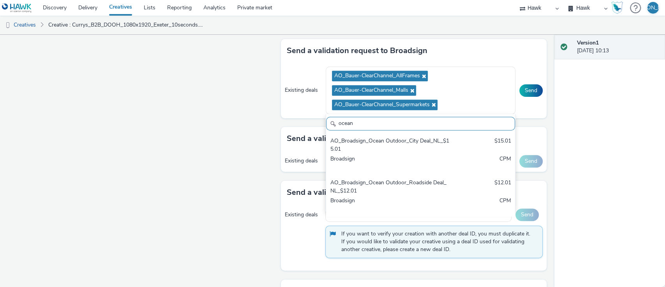
click at [369, 119] on input "ocean" at bounding box center [420, 124] width 189 height 14
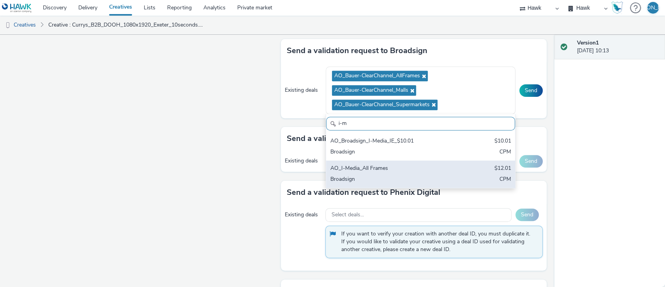
click at [387, 175] on div "Broadsign" at bounding box center [389, 179] width 119 height 9
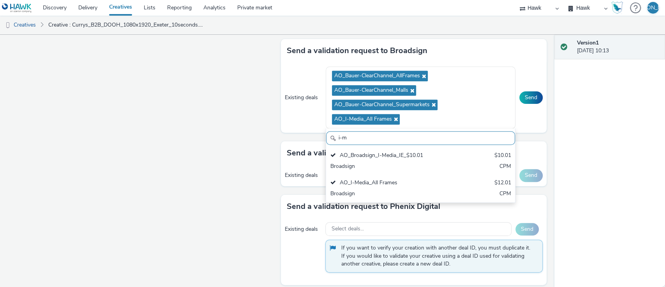
click at [357, 139] on input "i-m" at bounding box center [420, 138] width 189 height 14
paste input "kfQOpoABTXmsPoMswmb8iA"
type input "kfQOpoABTXmsPoMswmb8iA"
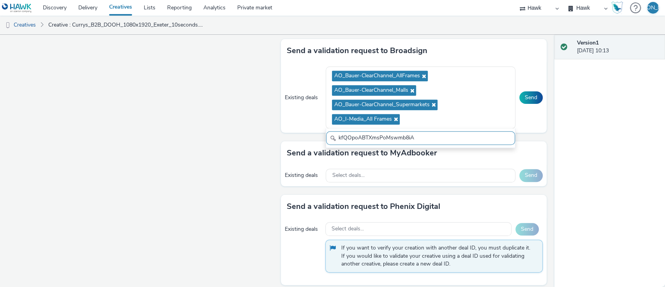
click at [357, 139] on input "kfQOpoABTXmsPoMswmb8iA" at bounding box center [420, 138] width 189 height 14
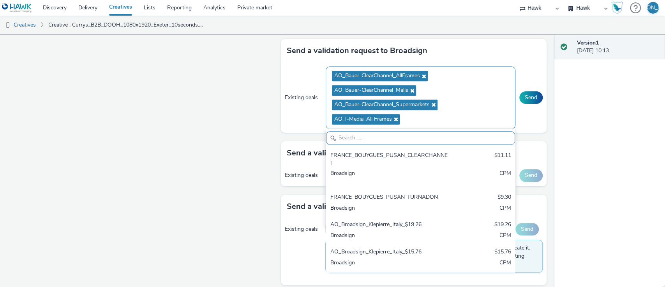
paste input "AO_OceanOutdoor_D6"
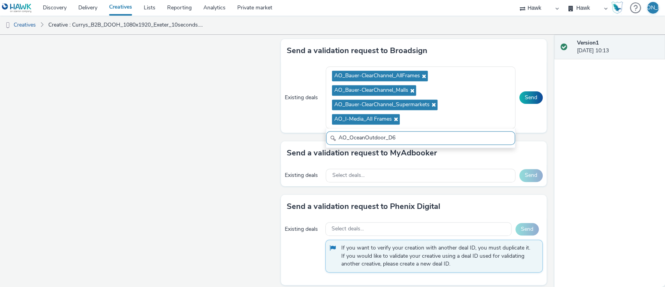
click at [404, 133] on input "AO_OceanOutdoor_D6" at bounding box center [420, 138] width 189 height 14
type input "AO_OceanOutdoor_D6"
click at [522, 91] on button "Send" at bounding box center [531, 97] width 23 height 12
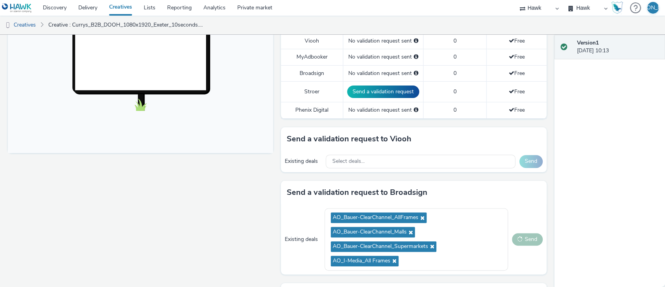
scroll to position [257, 0]
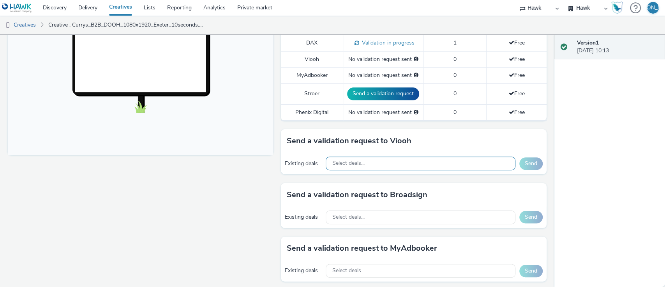
click at [336, 157] on div "Select deals..." at bounding box center [420, 163] width 189 height 14
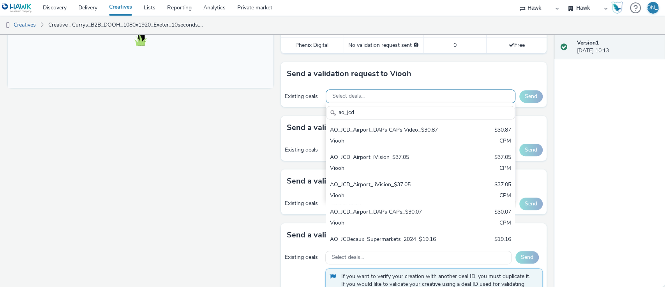
scroll to position [329, 0]
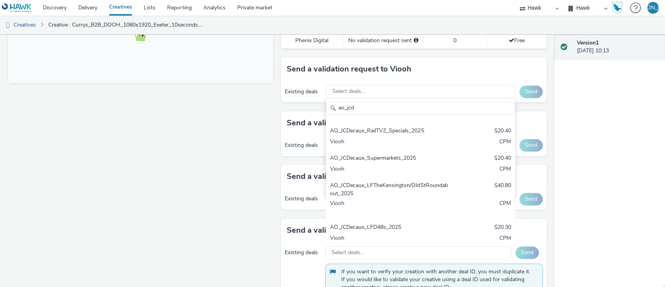
type input "ao_jcd"
click at [409, 159] on div "AO_JCDecaux_Supermarkets_2025" at bounding box center [389, 158] width 119 height 9
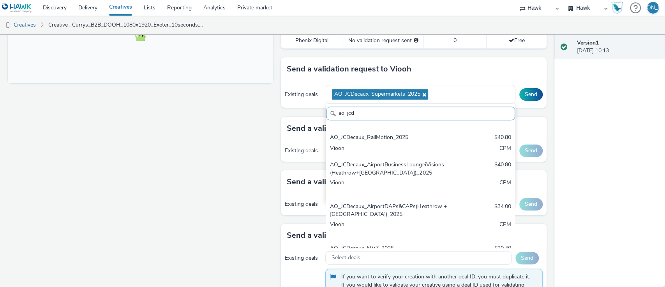
scroll to position [363, 0]
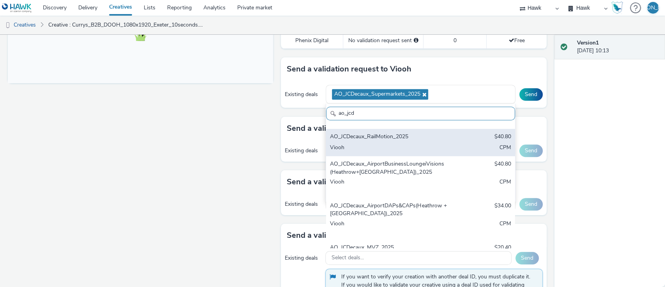
click at [418, 142] on div "AO_JCDecaux_RailMotion_2025 $40.80 Viooh CPM" at bounding box center [420, 142] width 189 height 27
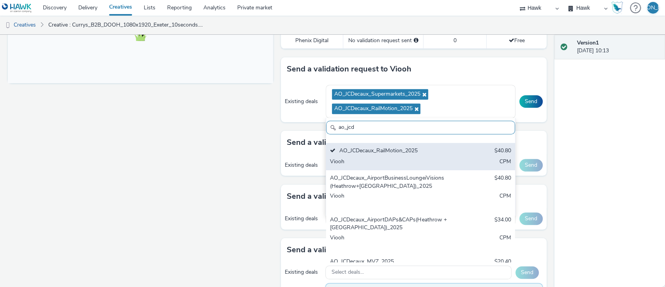
scroll to position [437, 0]
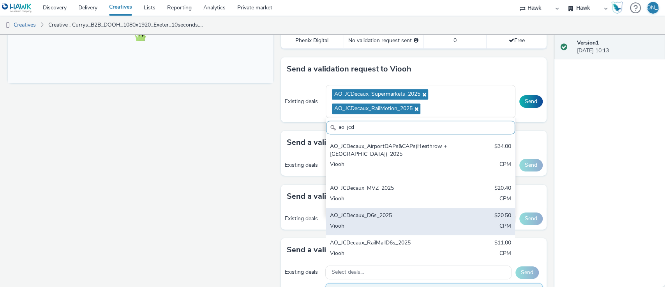
click at [415, 211] on div "AO_JCDecaux_D6s_2025" at bounding box center [389, 215] width 119 height 9
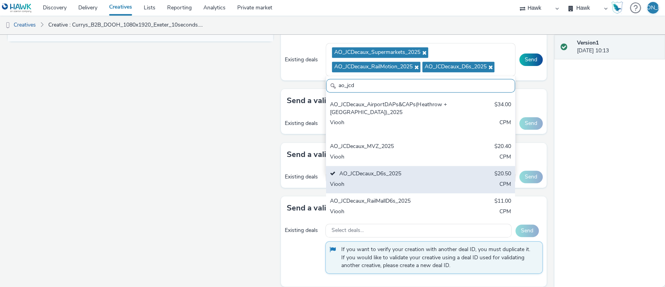
scroll to position [374, 0]
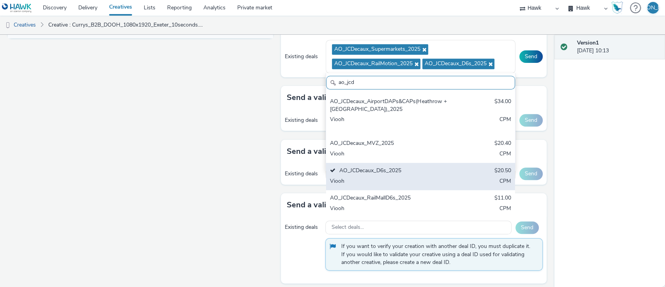
click at [415, 211] on div "Viooh" at bounding box center [389, 208] width 119 height 9
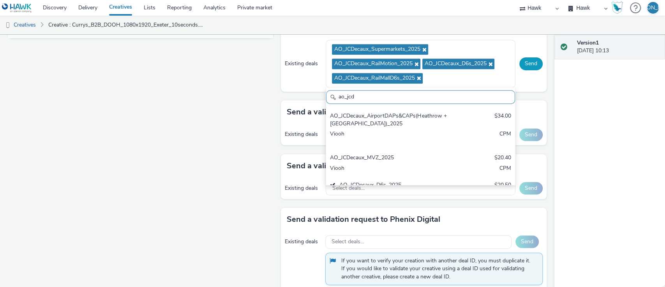
click at [527, 62] on button "Send" at bounding box center [531, 63] width 23 height 12
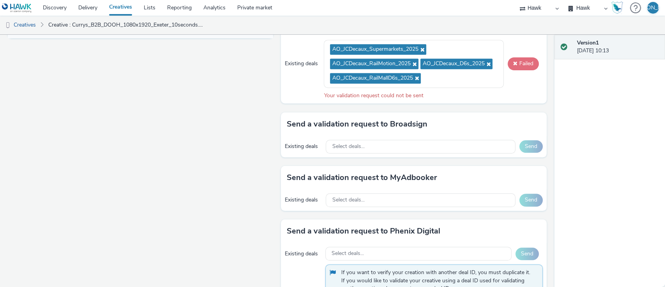
click at [524, 66] on button "Failed" at bounding box center [523, 63] width 31 height 12
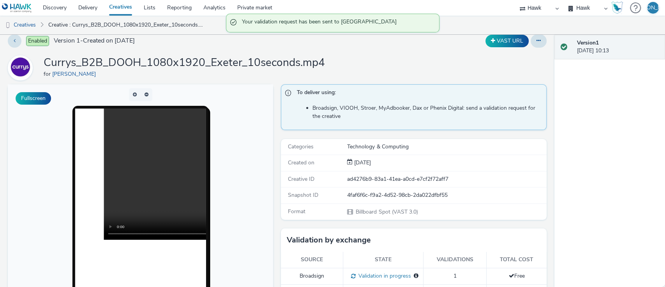
scroll to position [0, 0]
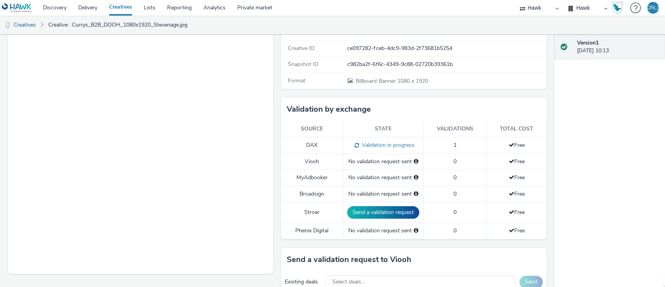
click at [324, 127] on th "Source" at bounding box center [312, 129] width 62 height 16
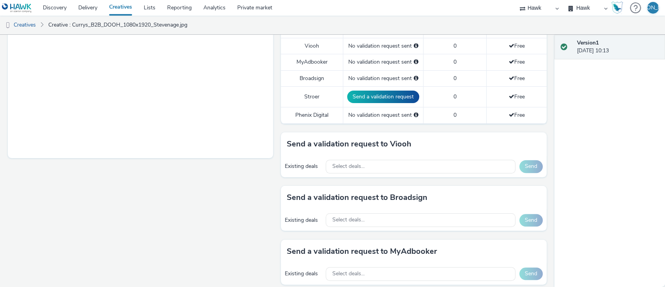
scroll to position [255, 0]
click at [333, 160] on div "Select deals..." at bounding box center [420, 166] width 189 height 14
type input "2"
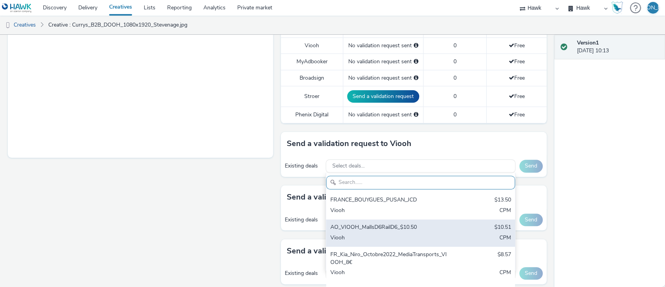
click at [340, 221] on div "AO_VIOOH_MallsD6RailD6_$10.50 $10.51 Viooh CPM" at bounding box center [420, 232] width 189 height 27
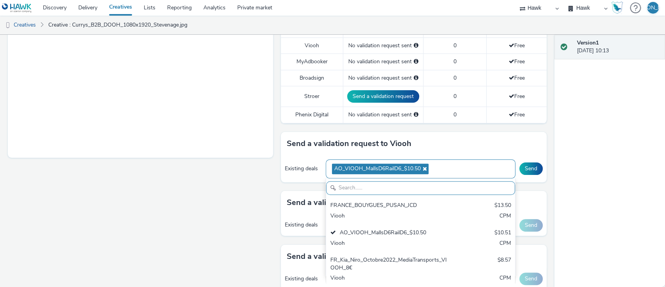
click at [421, 166] on icon at bounding box center [424, 168] width 6 height 5
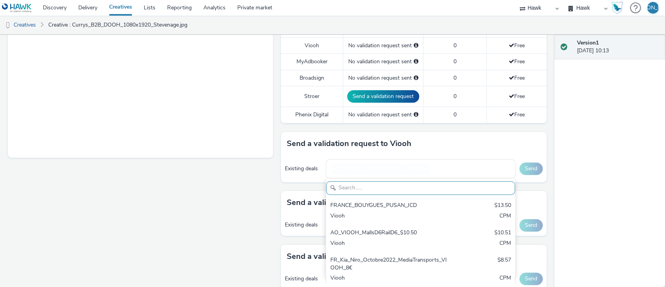
click at [380, 182] on input "text" at bounding box center [420, 188] width 189 height 14
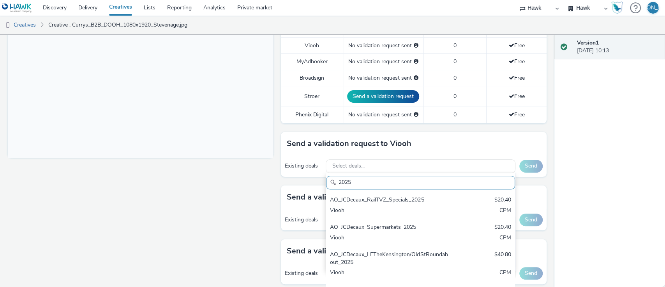
click at [379, 182] on input "2025" at bounding box center [420, 182] width 189 height 14
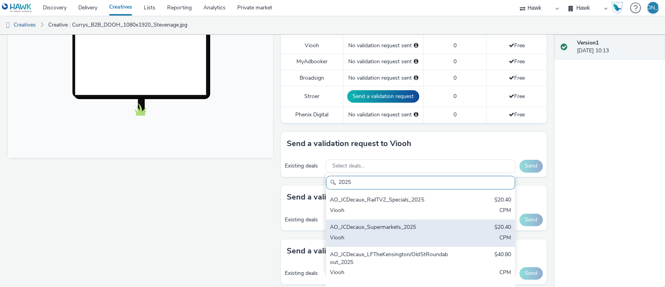
type input "2025"
click at [408, 238] on div "Viooh" at bounding box center [389, 238] width 119 height 9
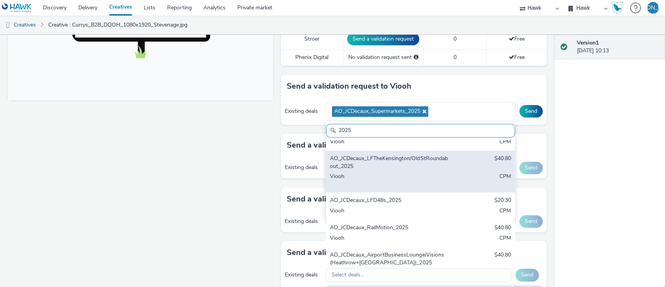
scroll to position [44, 0]
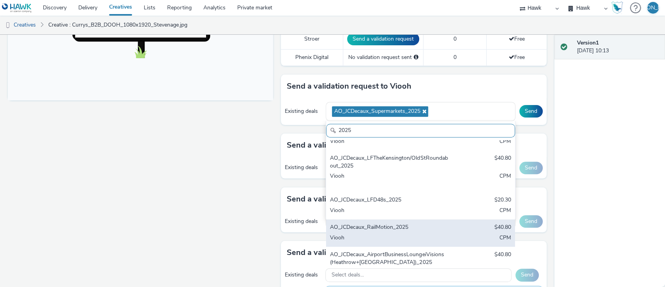
click at [447, 227] on div "AO_JCDecaux_RailMotion_2025 $40.80 Viooh CPM" at bounding box center [420, 232] width 189 height 27
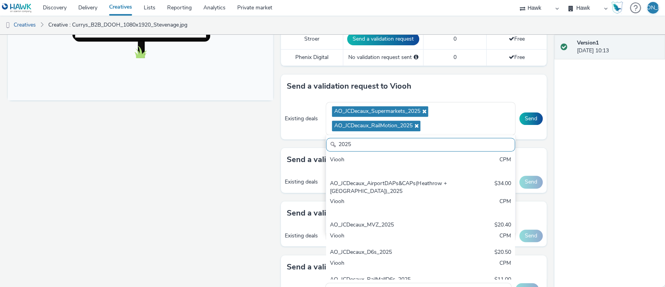
scroll to position [175, 0]
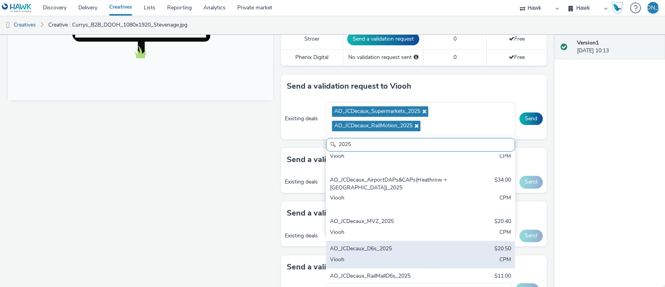
click at [436, 261] on div "Viooh" at bounding box center [389, 259] width 119 height 9
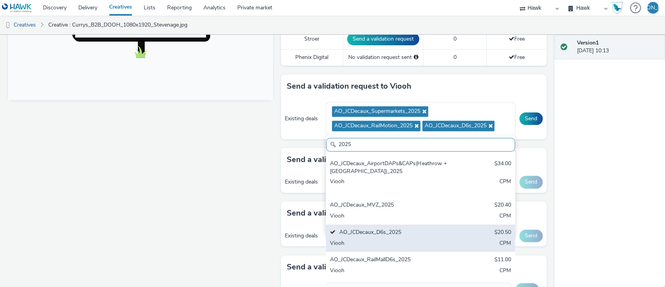
click at [436, 261] on div "AO_JCDecaux_RailMallD6s_2025" at bounding box center [389, 259] width 119 height 9
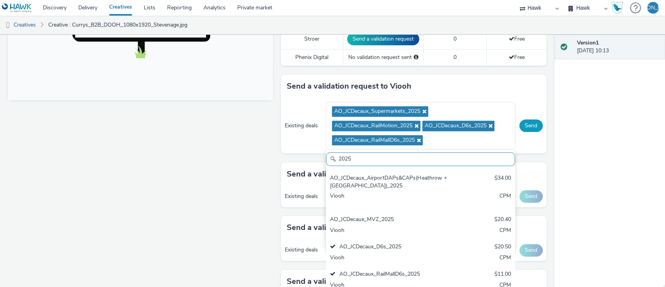
click at [525, 121] on button "Send" at bounding box center [531, 125] width 23 height 12
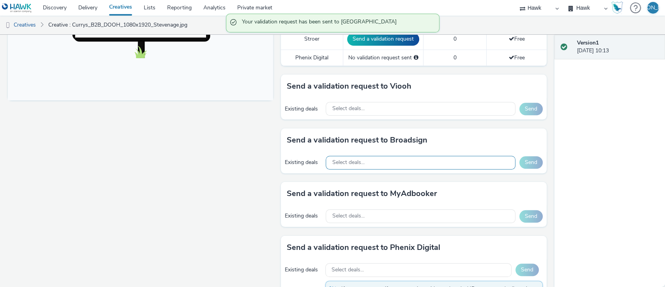
click at [394, 159] on div "Select deals..." at bounding box center [420, 163] width 189 height 14
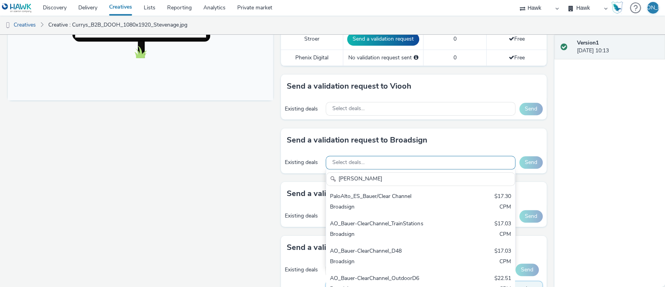
scroll to position [359, 0]
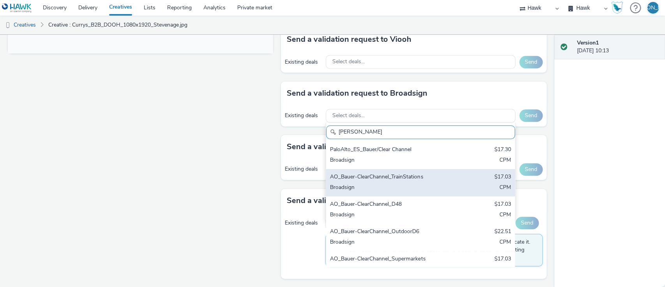
click at [450, 180] on div "AO_Bauer-ClearChannel_TrainStations $17.03 Broadsign CPM" at bounding box center [420, 182] width 189 height 27
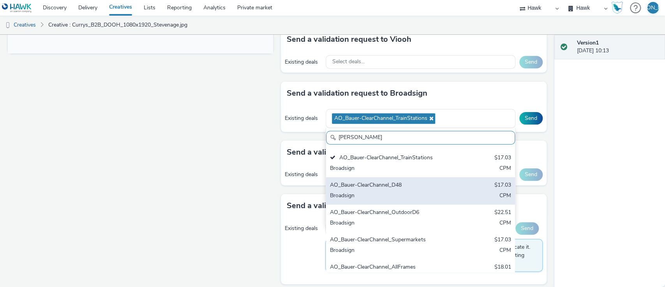
scroll to position [30, 0]
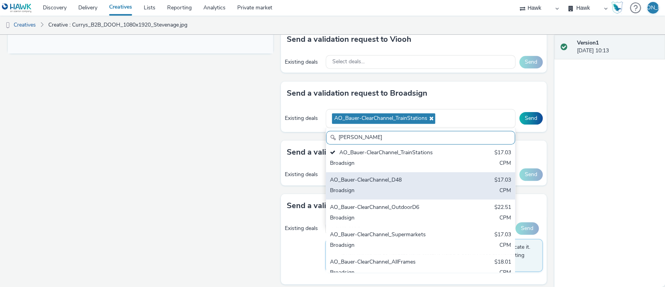
click at [430, 222] on div "AO_Bauer-ClearChannel_OutdoorD6 $22.51 Broadsign CPM" at bounding box center [420, 212] width 189 height 27
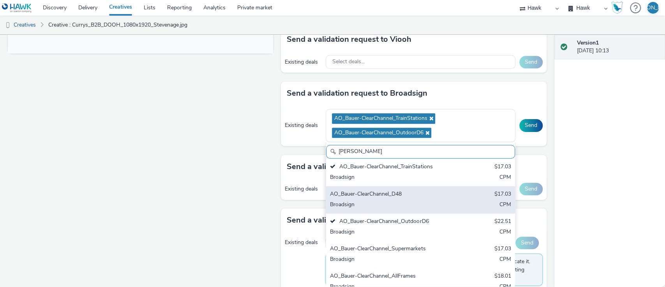
scroll to position [66, 0]
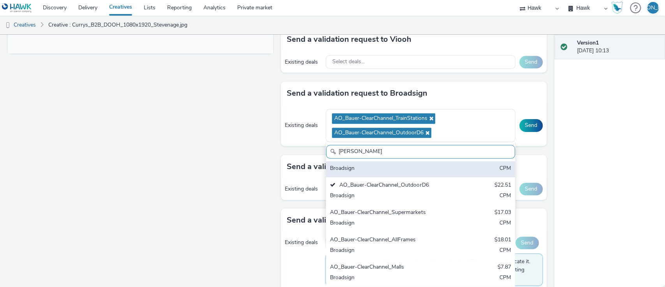
click at [430, 222] on div "Broadsign" at bounding box center [389, 223] width 119 height 9
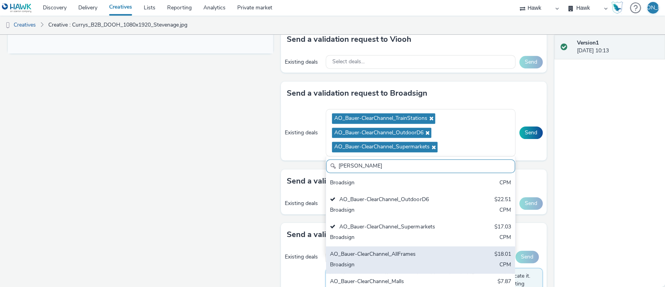
click at [424, 254] on div "AO_Bauer-ClearChannel_AllFrames" at bounding box center [389, 254] width 119 height 9
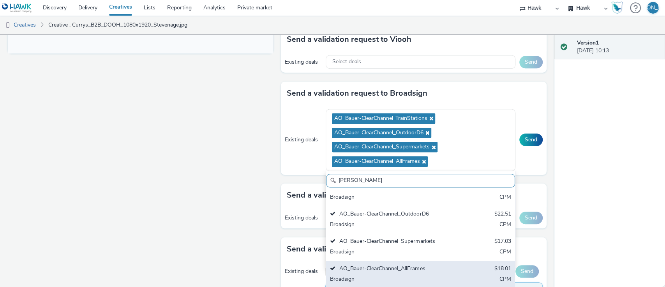
scroll to position [407, 0]
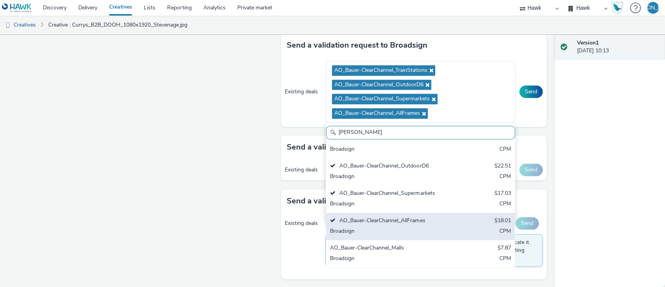
click at [424, 254] on div "Broadsign" at bounding box center [389, 258] width 119 height 9
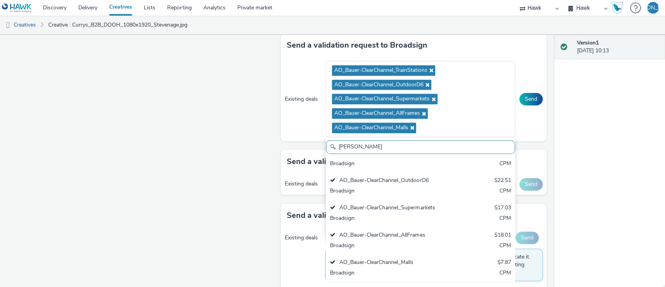
click at [470, 144] on input "[PERSON_NAME]" at bounding box center [420, 147] width 189 height 14
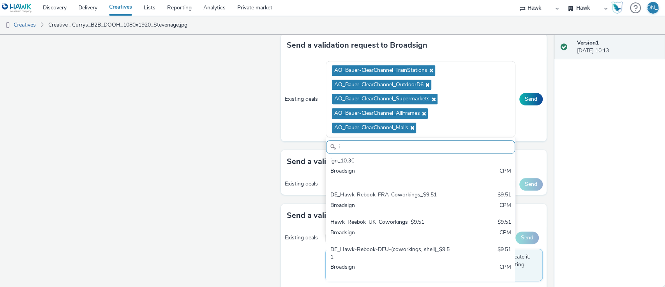
scroll to position [0, 0]
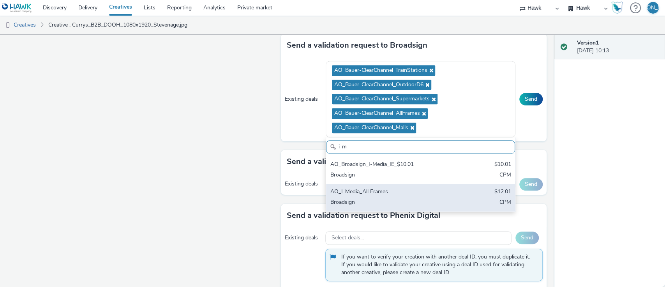
type input "i-m"
click at [423, 203] on div "Broadsign" at bounding box center [389, 202] width 119 height 9
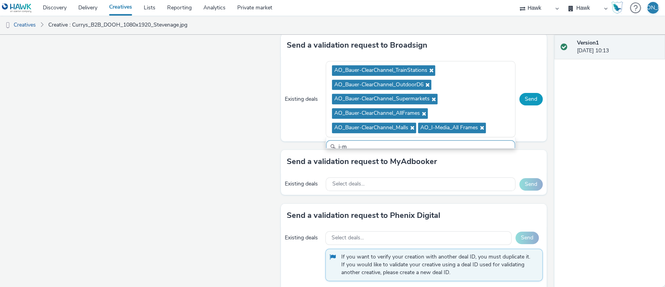
click at [527, 98] on button "Send" at bounding box center [531, 99] width 23 height 12
